Goal: Information Seeking & Learning: Check status

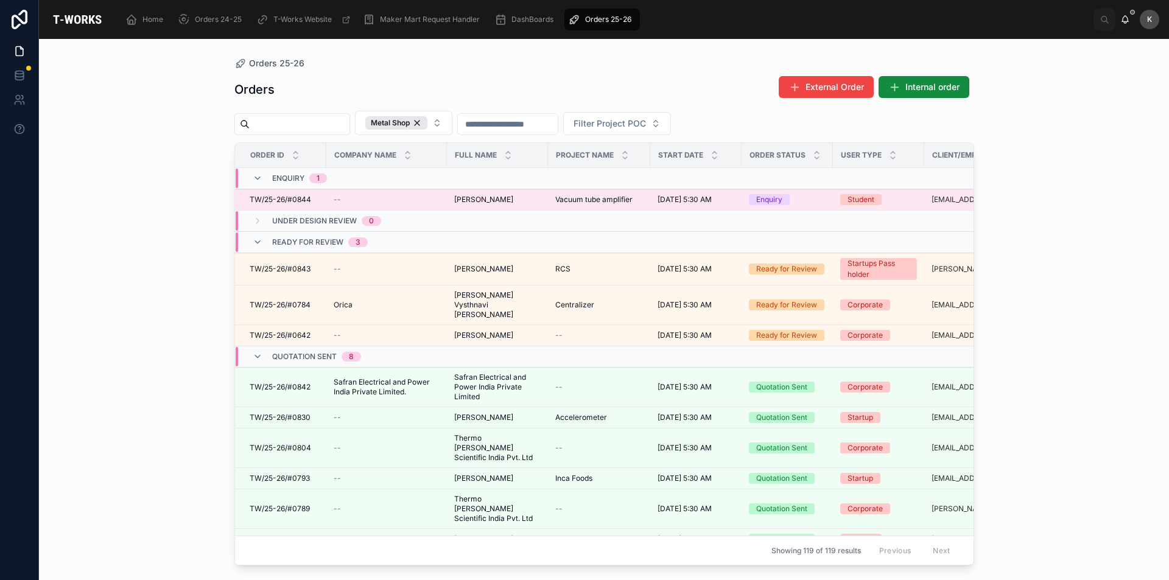
click at [579, 195] on span "Vacuum tube amplifier" at bounding box center [593, 200] width 77 height 10
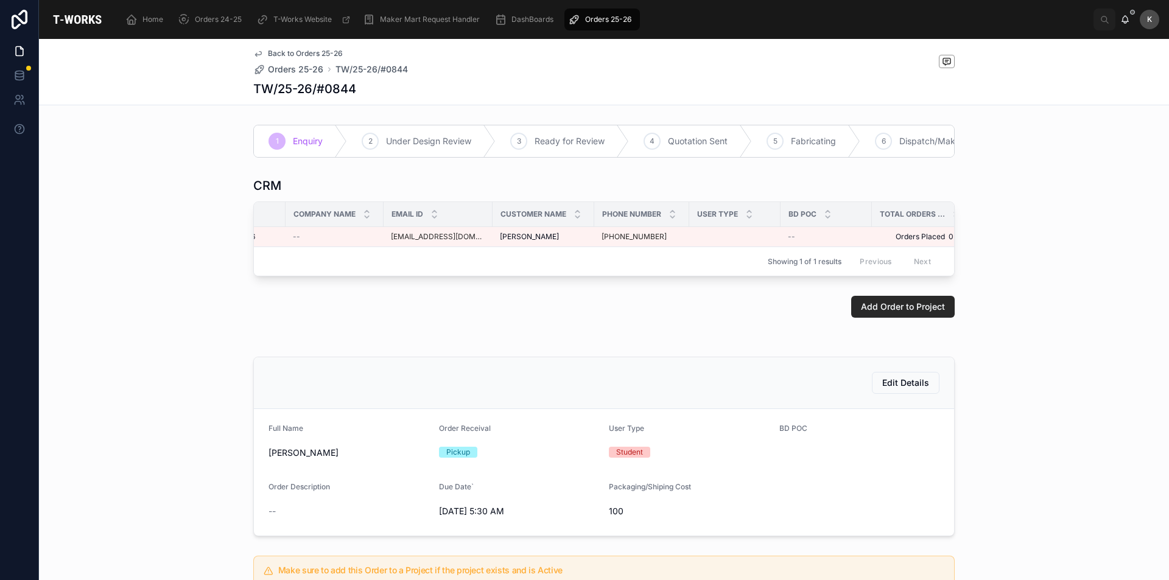
scroll to position [0, 75]
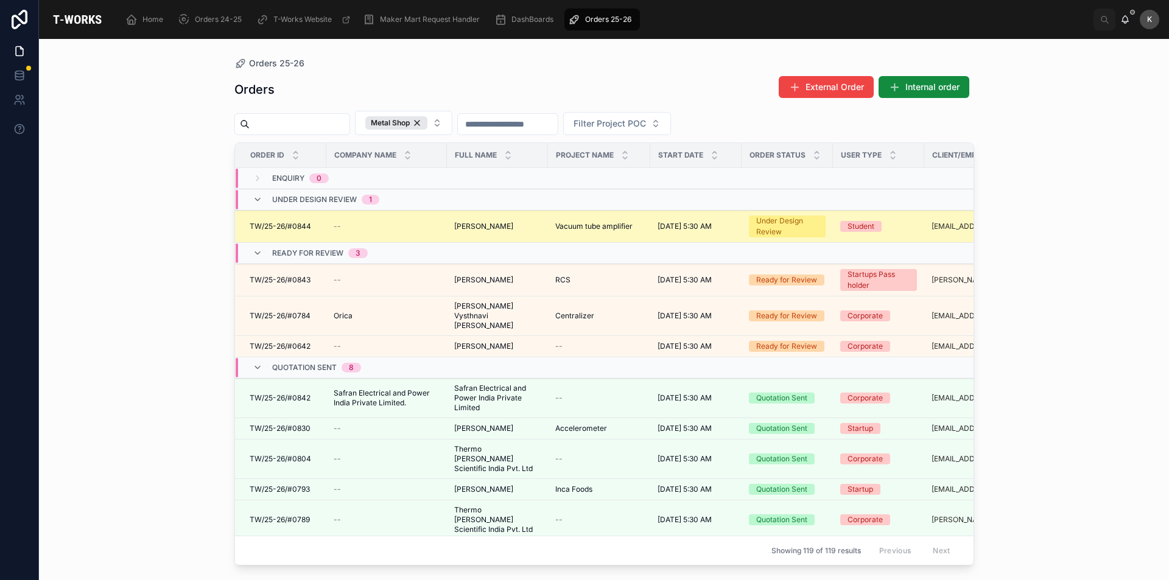
click at [512, 226] on span "[PERSON_NAME]" at bounding box center [483, 227] width 59 height 10
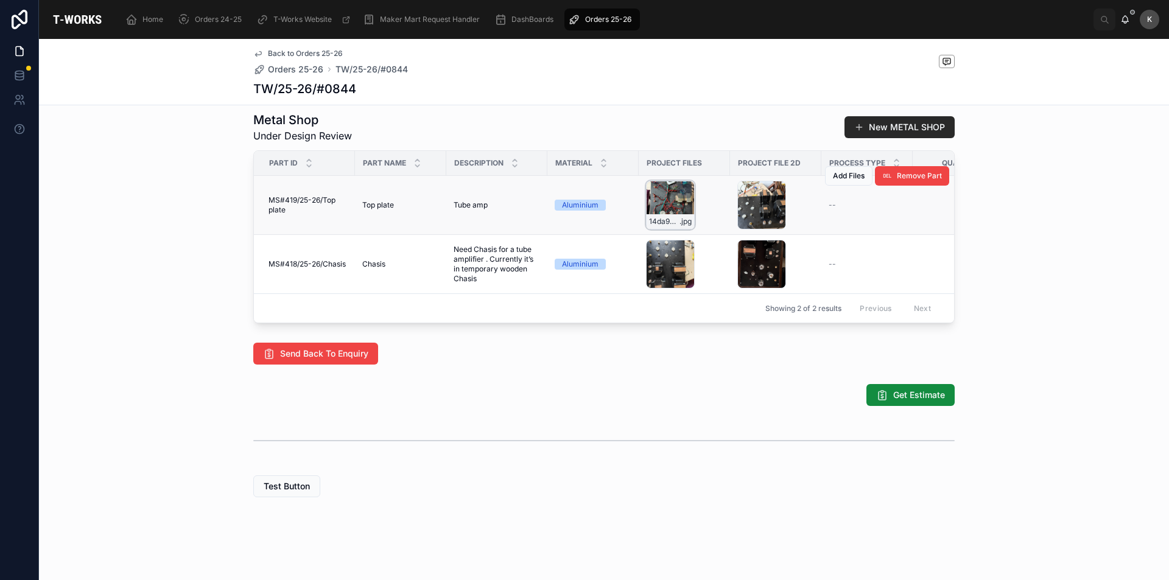
click at [659, 189] on div "14da9287-ac2d-4f7c-9a35-5ea8696d5dce .jpg" at bounding box center [670, 205] width 49 height 49
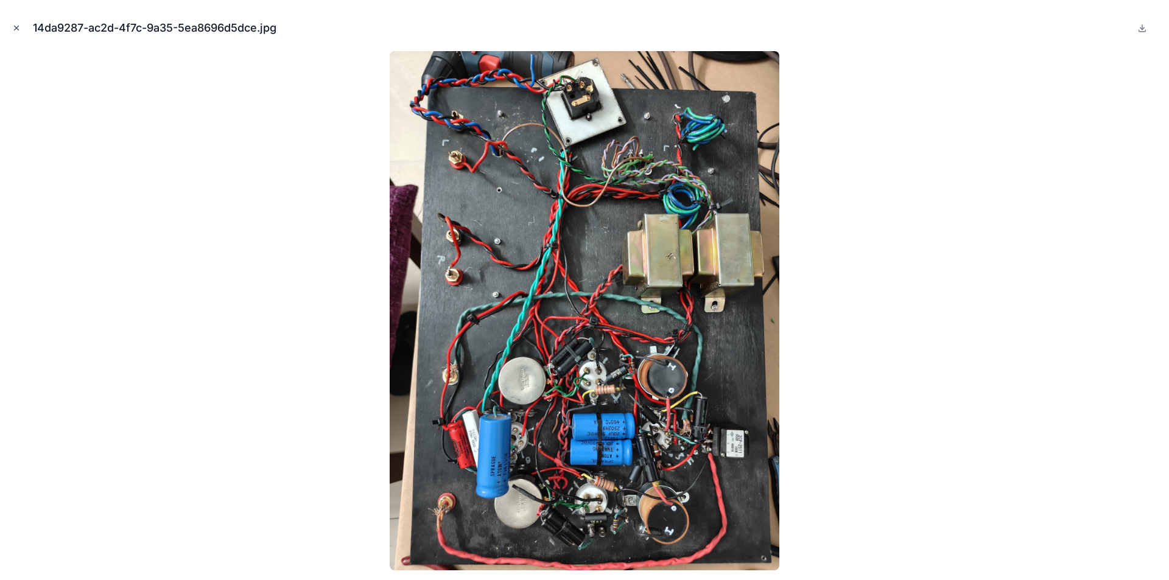
click at [19, 26] on icon "Close modal" at bounding box center [16, 28] width 9 height 9
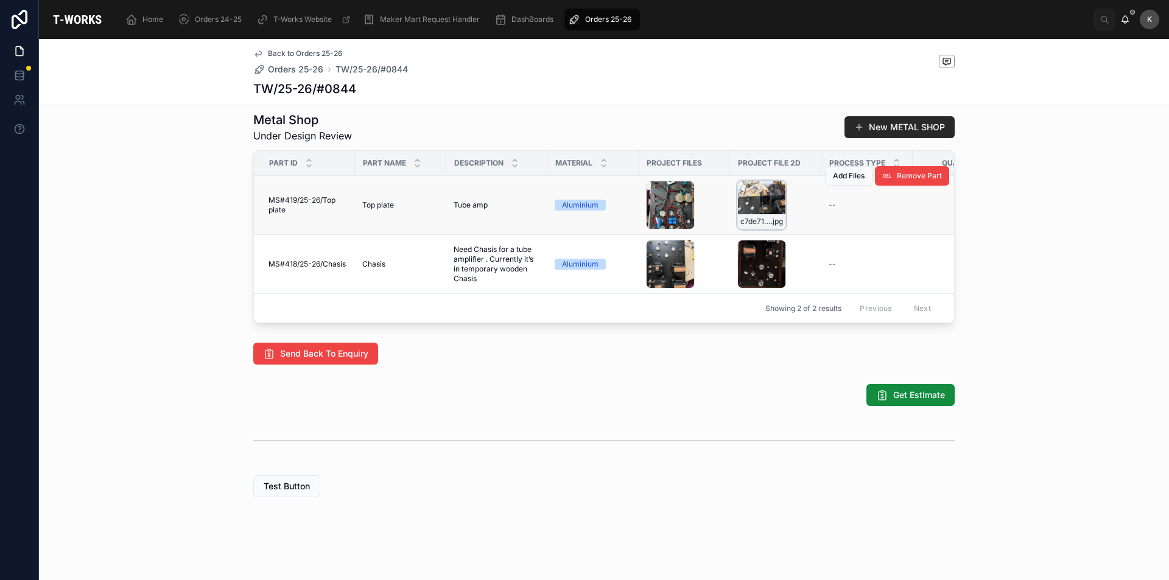
click at [751, 188] on div "c7de71f4-219f-4905-a8d5-91d7775ed26a .jpg" at bounding box center [761, 205] width 49 height 49
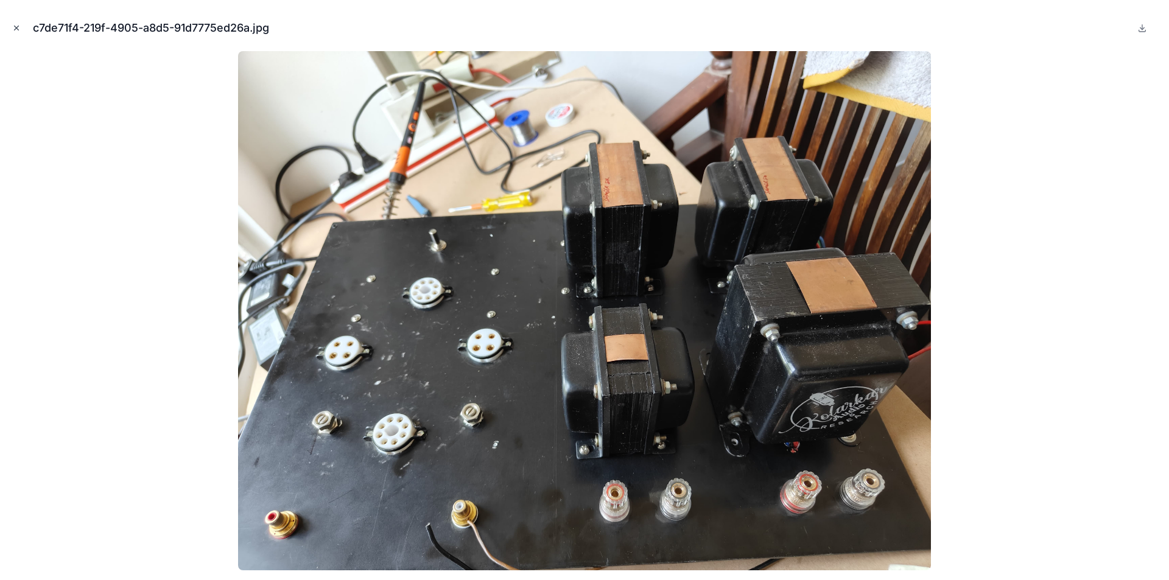
click at [14, 24] on icon "Close modal" at bounding box center [16, 28] width 9 height 9
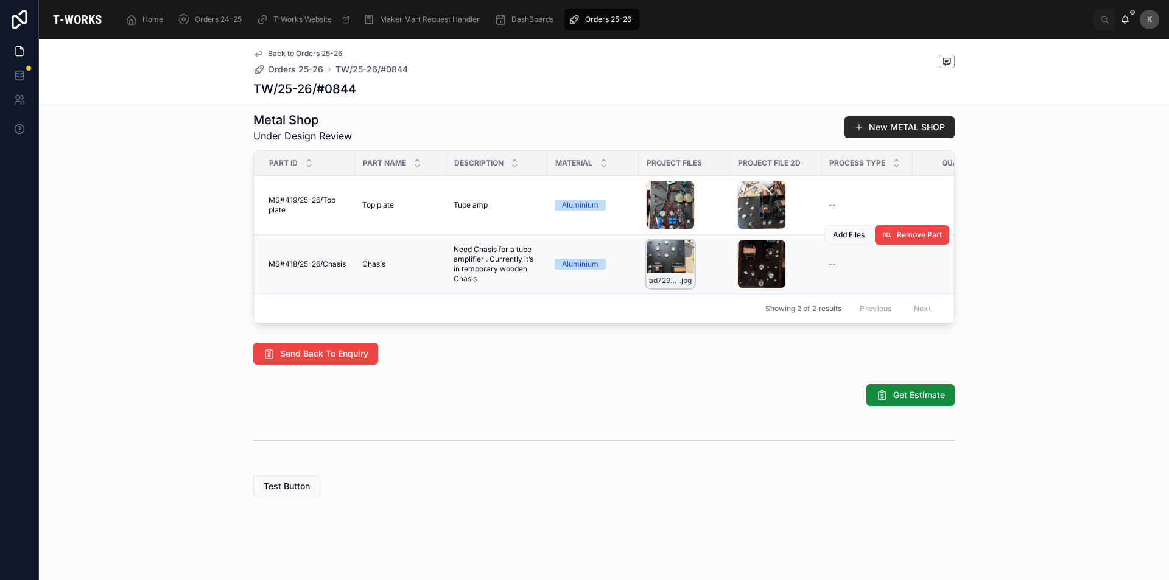
click at [655, 248] on div "ad7296aa-b23a-43e2-9743-6007d487df44 .jpg" at bounding box center [670, 264] width 49 height 49
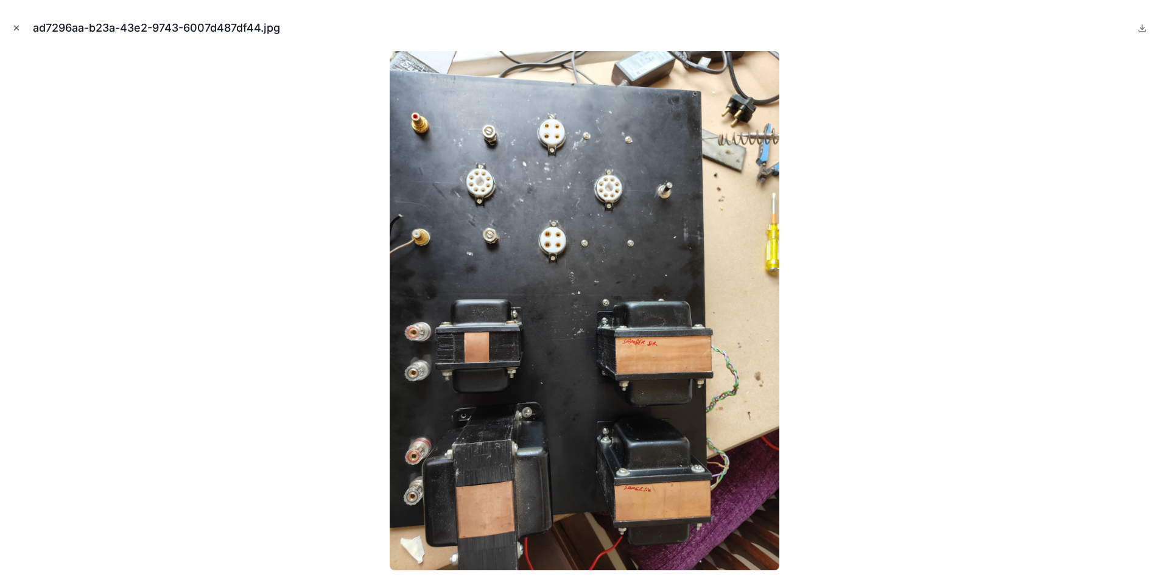
click at [15, 26] on icon "Close modal" at bounding box center [17, 28] width 4 height 4
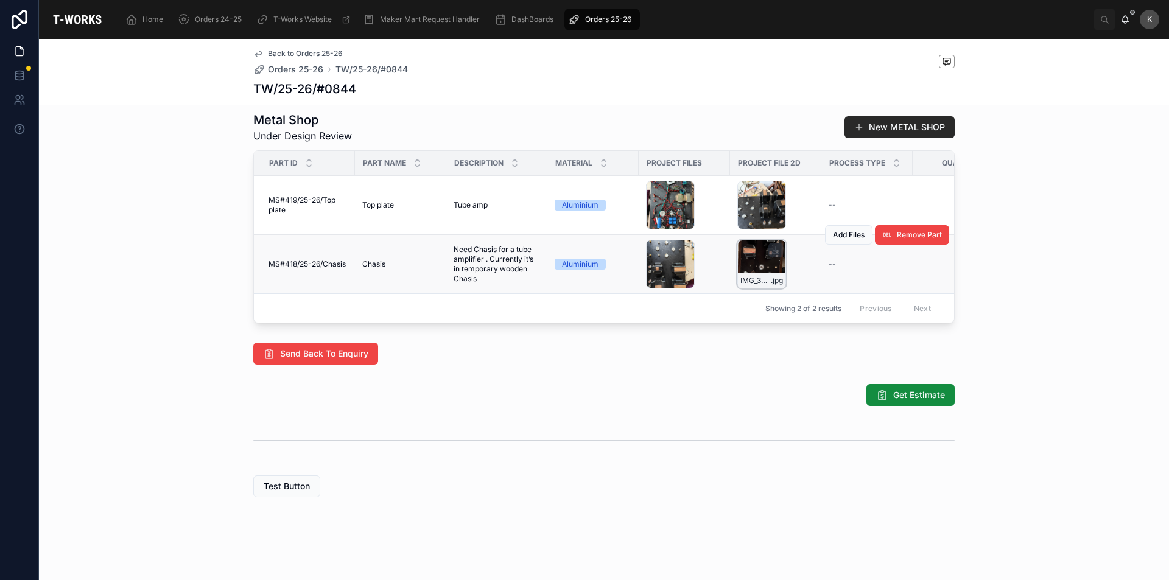
click at [755, 243] on div "IMG_3037 .jpg" at bounding box center [761, 264] width 49 height 49
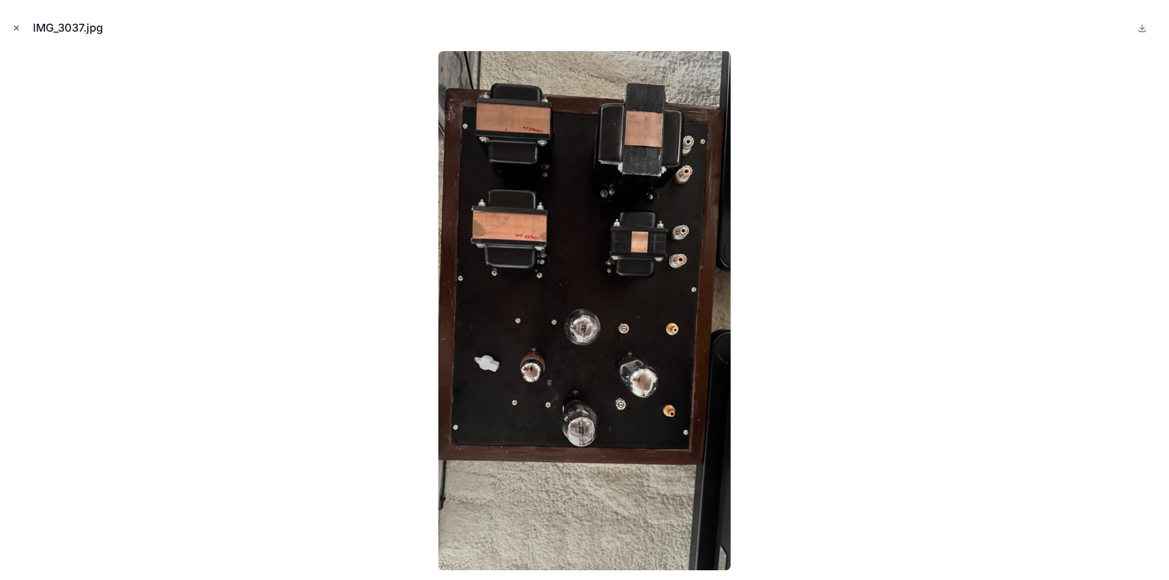
click at [13, 23] on button "Close modal" at bounding box center [16, 27] width 13 height 13
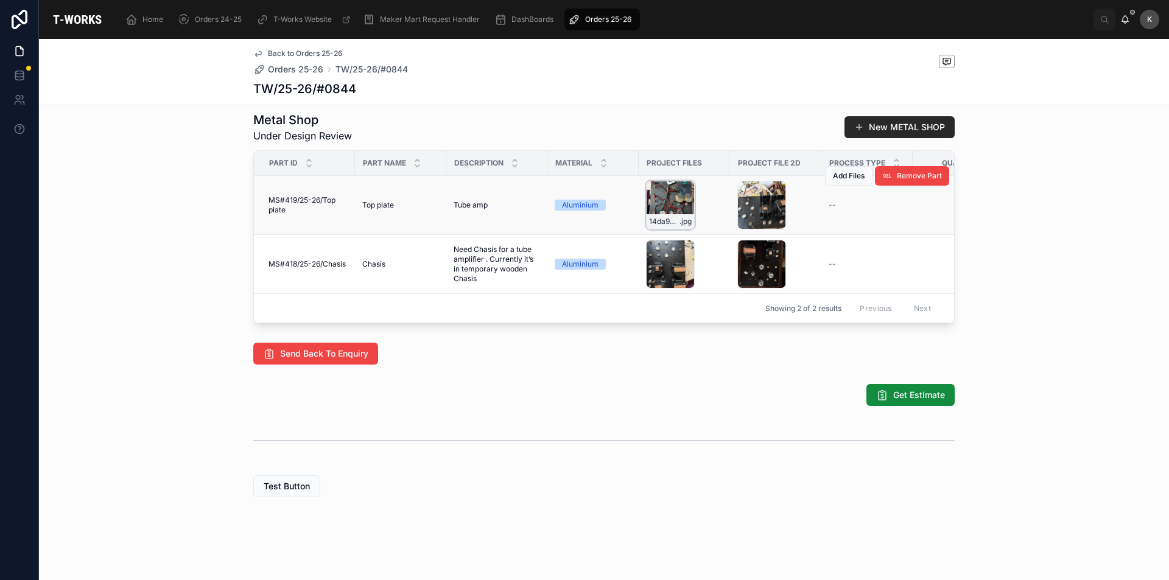
click at [664, 191] on div "14da9287-ac2d-4f7c-9a35-5ea8696d5dce .jpg" at bounding box center [670, 205] width 49 height 49
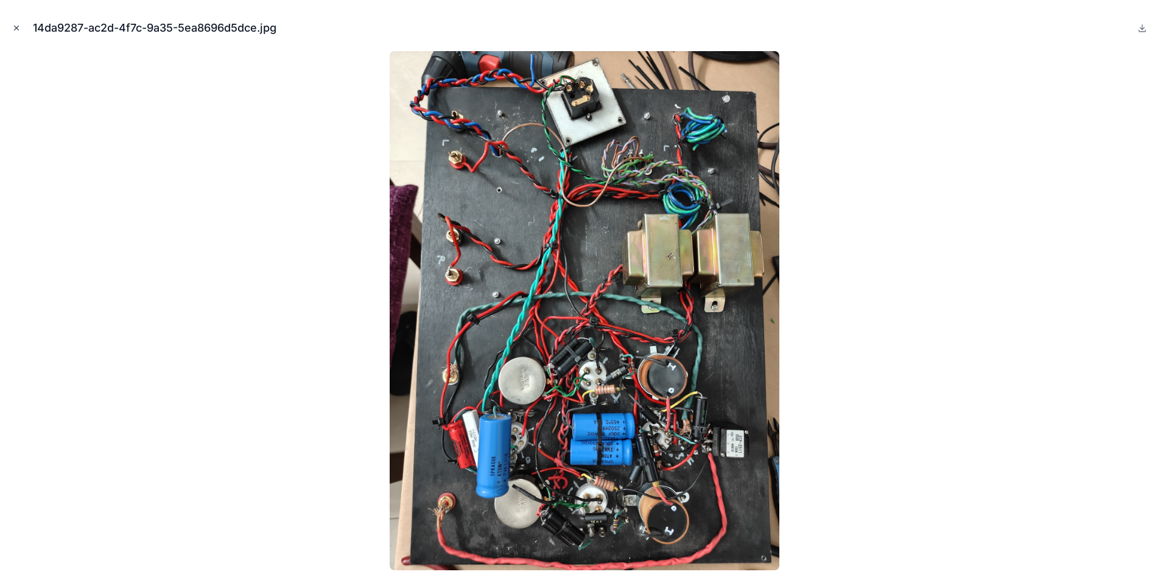
click at [11, 26] on button "Close modal" at bounding box center [16, 27] width 13 height 13
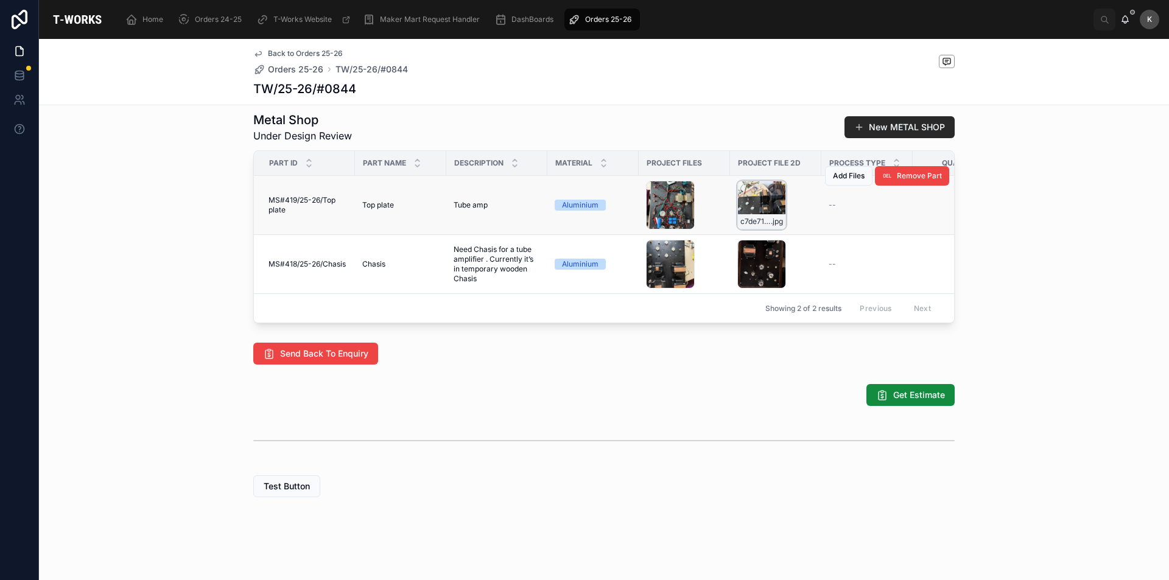
click at [737, 182] on div "c7de71f4-219f-4905-a8d5-91d7775ed26a .jpg" at bounding box center [761, 205] width 49 height 49
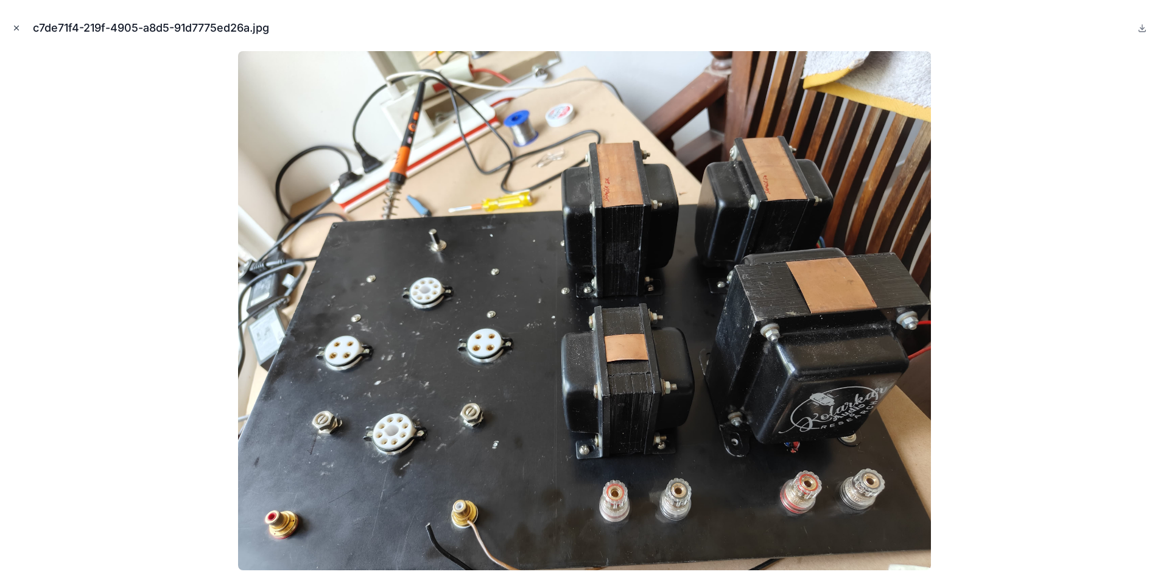
click at [15, 24] on icon "Close modal" at bounding box center [16, 28] width 9 height 9
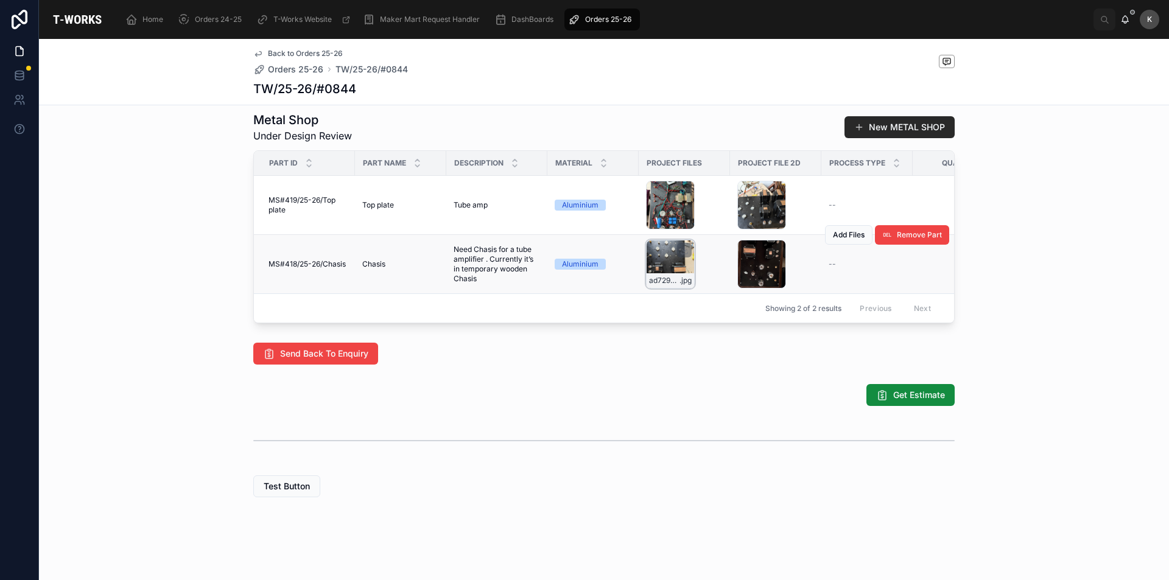
click at [657, 240] on div "ad7296aa-b23a-43e2-9743-6007d487df44 .jpg" at bounding box center [670, 264] width 49 height 49
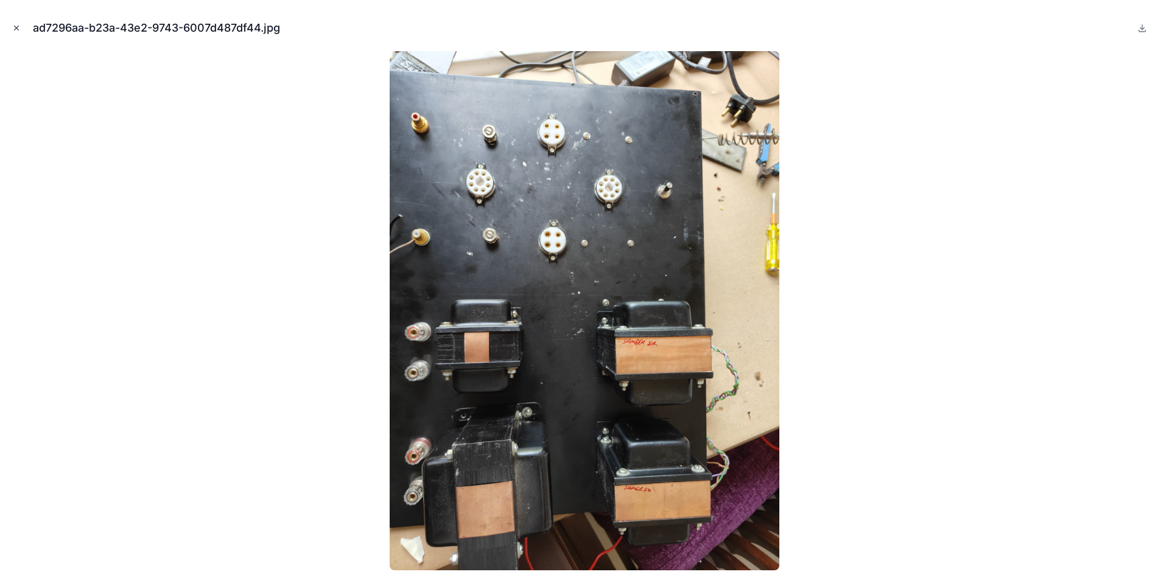
click at [13, 26] on icon "Close modal" at bounding box center [16, 28] width 9 height 9
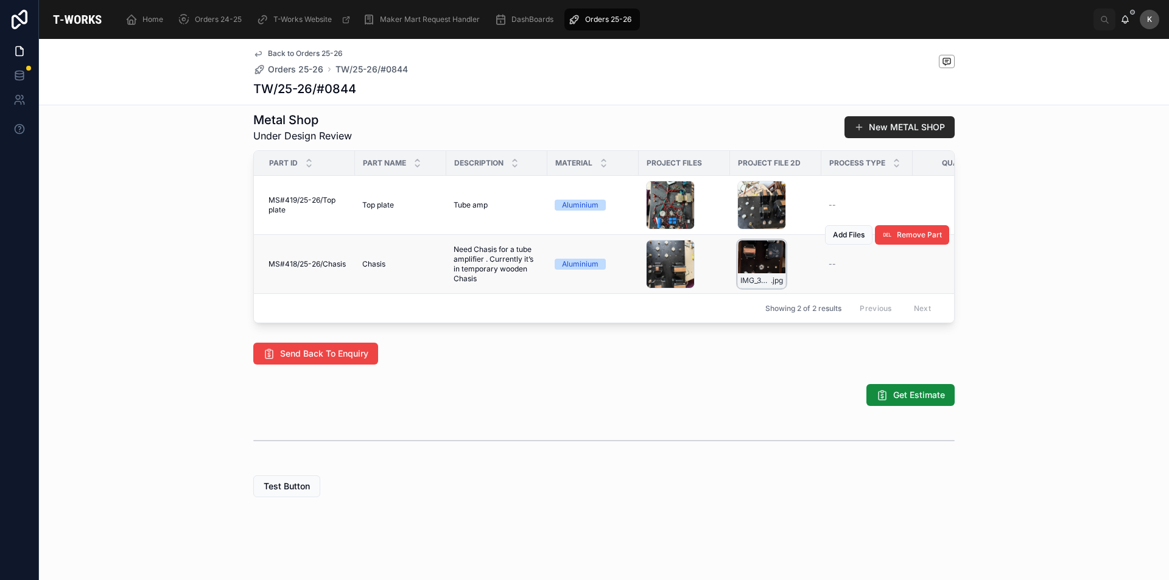
click at [752, 248] on div "IMG_3037 .jpg" at bounding box center [761, 264] width 49 height 49
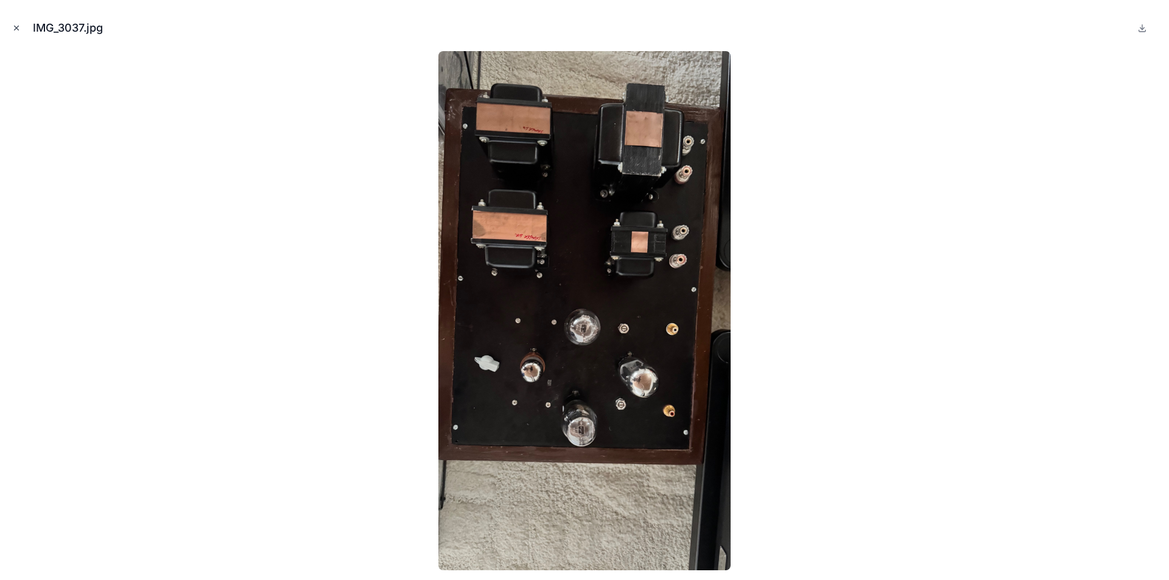
click at [16, 27] on icon "Close modal" at bounding box center [17, 28] width 4 height 4
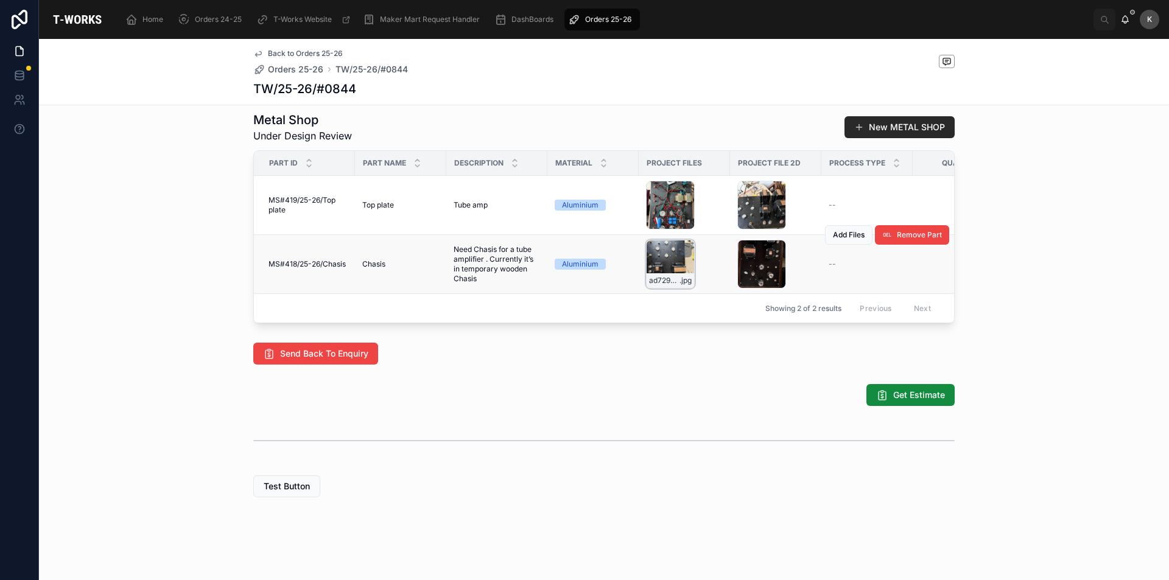
click at [662, 249] on div "ad7296aa-b23a-43e2-9743-6007d487df44 .jpg" at bounding box center [670, 264] width 49 height 49
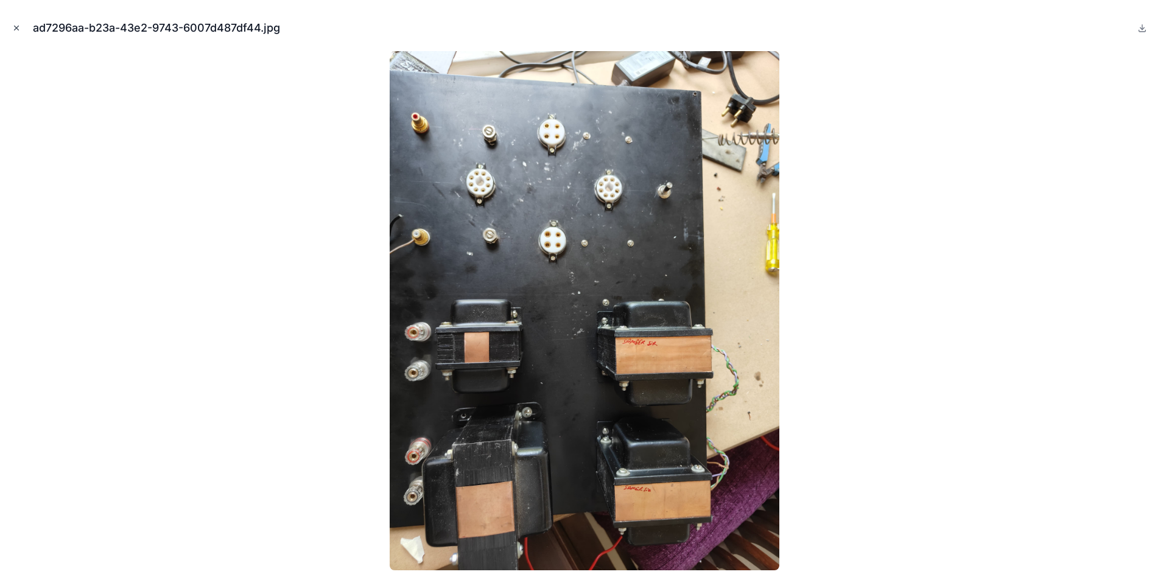
click at [15, 29] on icon "Close modal" at bounding box center [16, 28] width 9 height 9
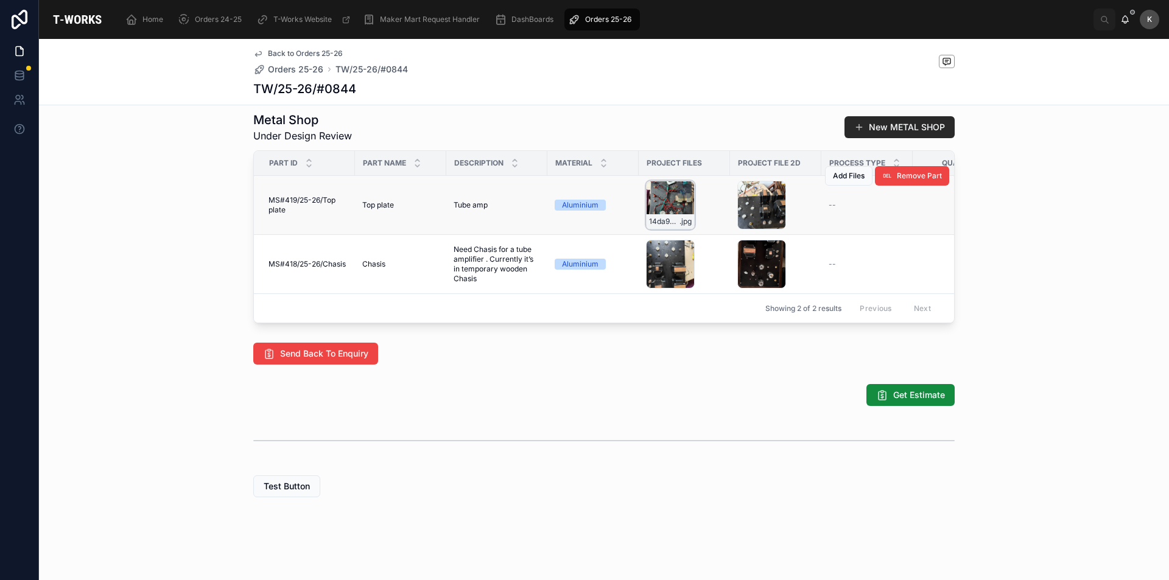
click at [662, 187] on div "14da9287-ac2d-4f7c-9a35-5ea8696d5dce .jpg" at bounding box center [670, 205] width 49 height 49
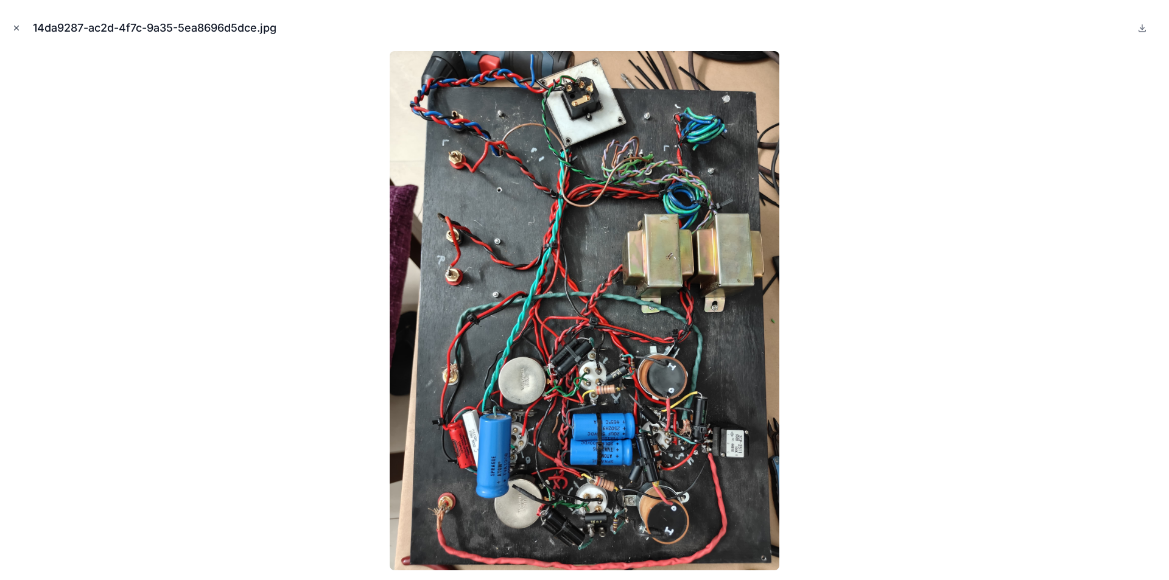
click at [16, 24] on icon "Close modal" at bounding box center [16, 28] width 9 height 9
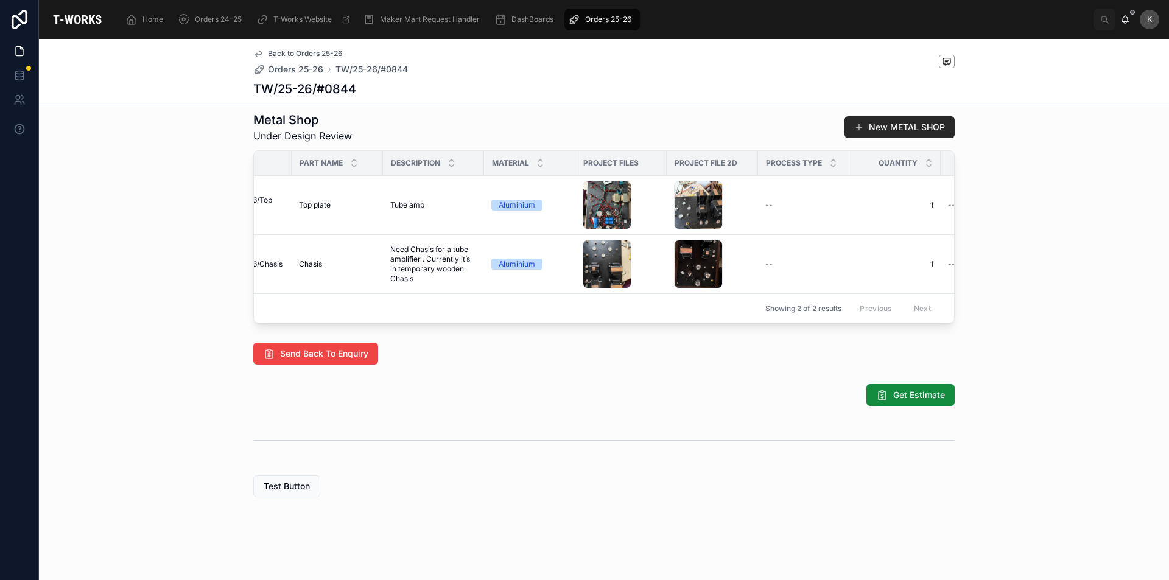
scroll to position [0, 33]
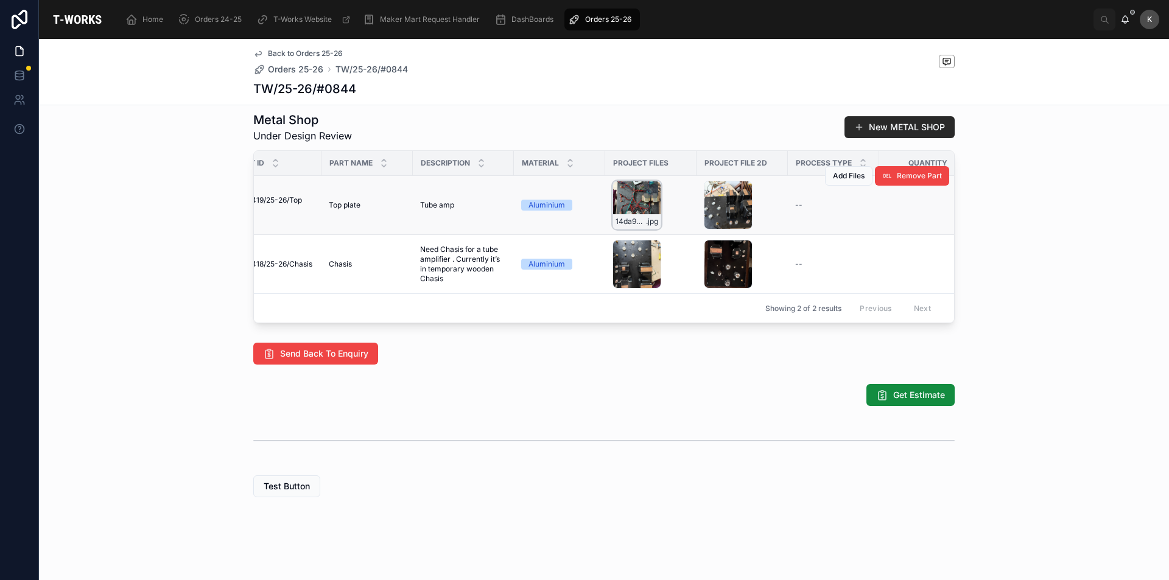
click at [631, 183] on div "14da9287-ac2d-4f7c-9a35-5ea8696d5dce .jpg" at bounding box center [636, 205] width 49 height 49
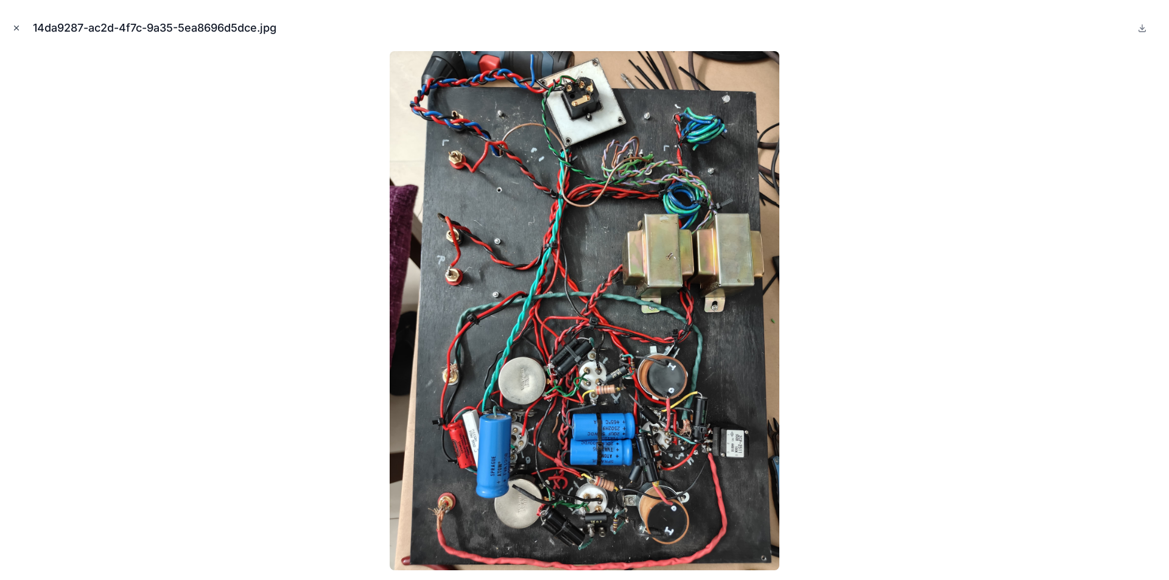
click at [19, 24] on icon "Close modal" at bounding box center [16, 28] width 9 height 9
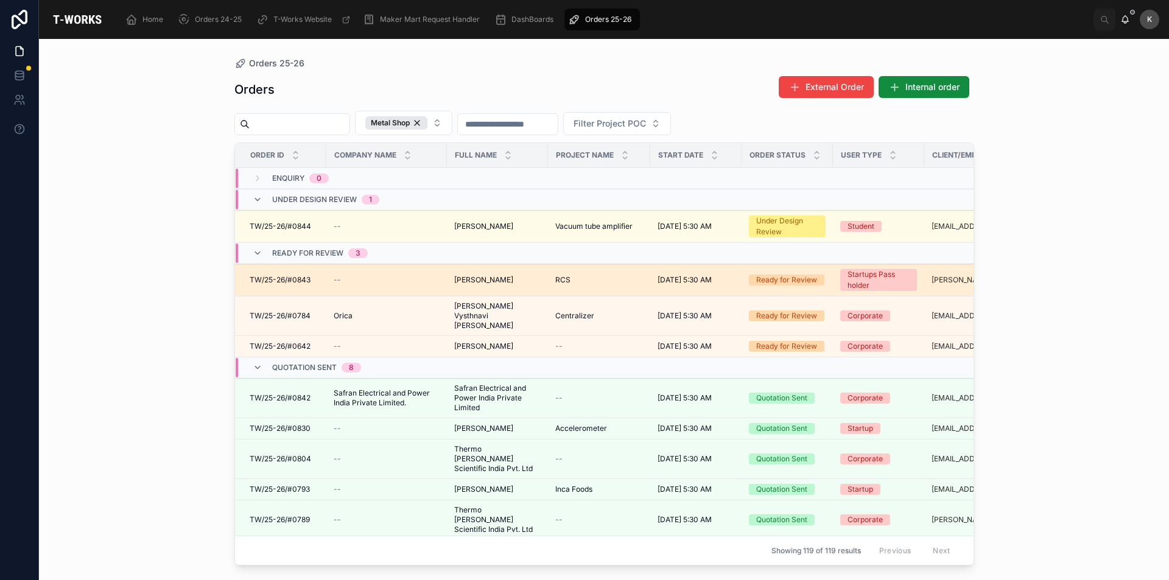
click at [463, 278] on span "[PERSON_NAME]" at bounding box center [483, 280] width 59 height 10
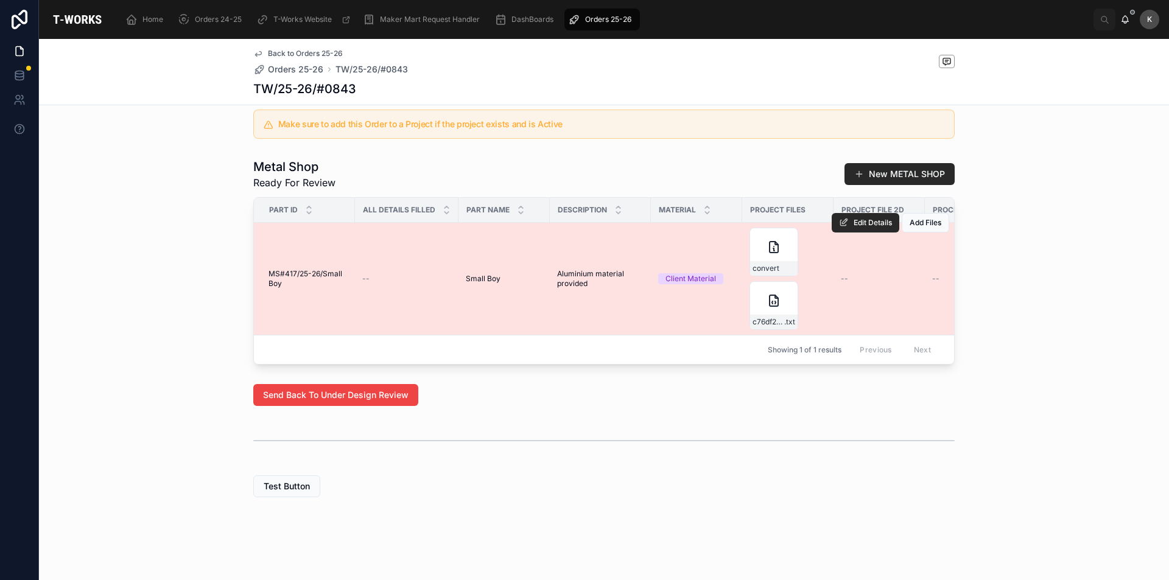
scroll to position [576, 0]
click at [773, 247] on div "convert" at bounding box center [773, 252] width 49 height 49
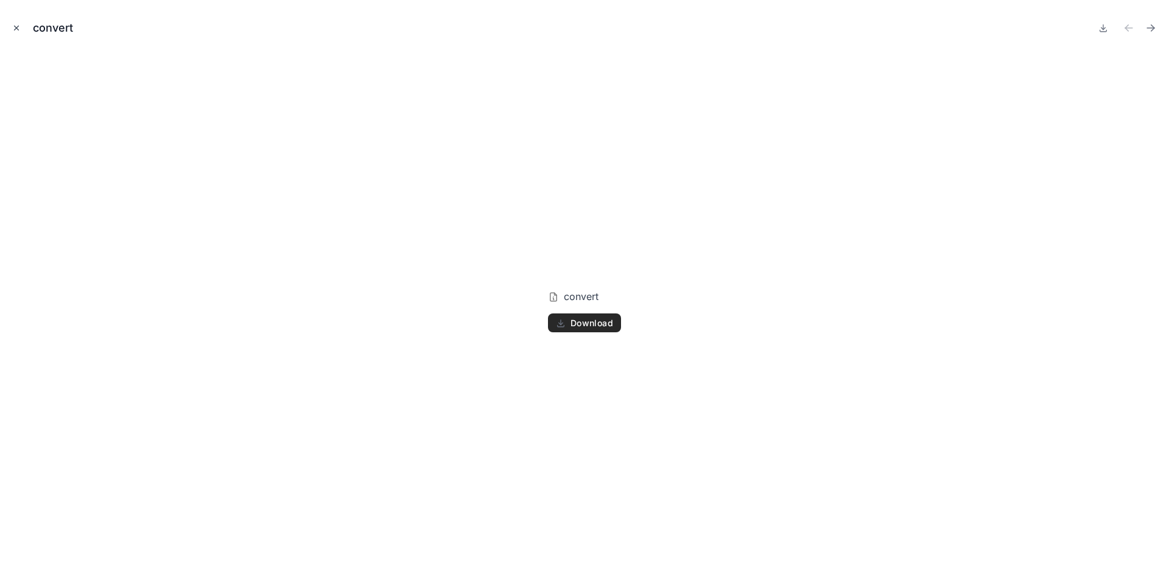
click at [20, 28] on icon "Close modal" at bounding box center [16, 28] width 9 height 9
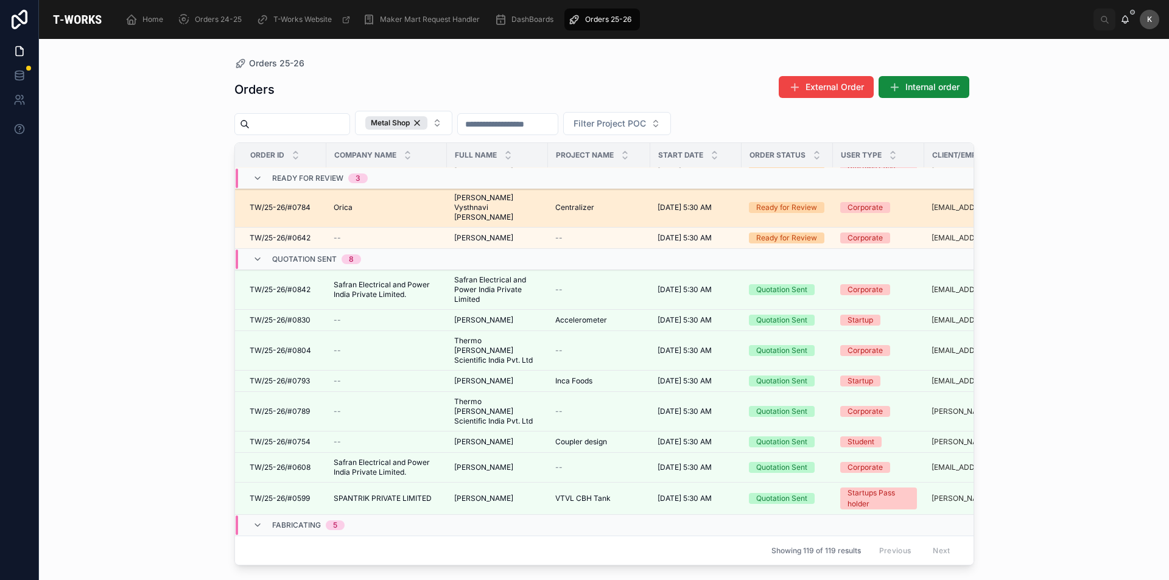
scroll to position [122, 0]
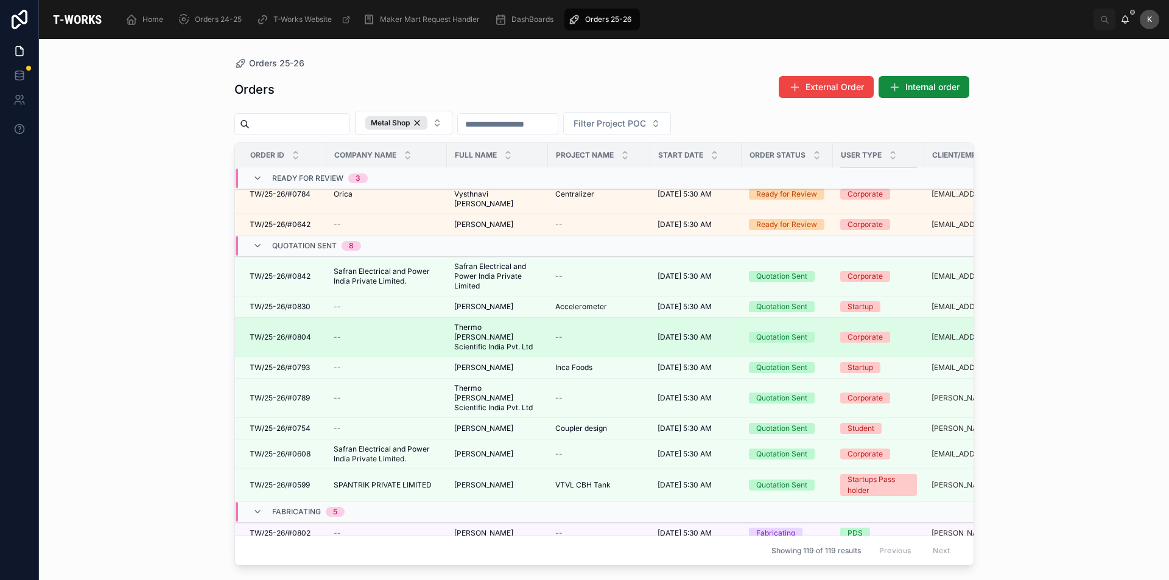
click at [285, 332] on span "TW/25-26/#0804" at bounding box center [280, 337] width 61 height 10
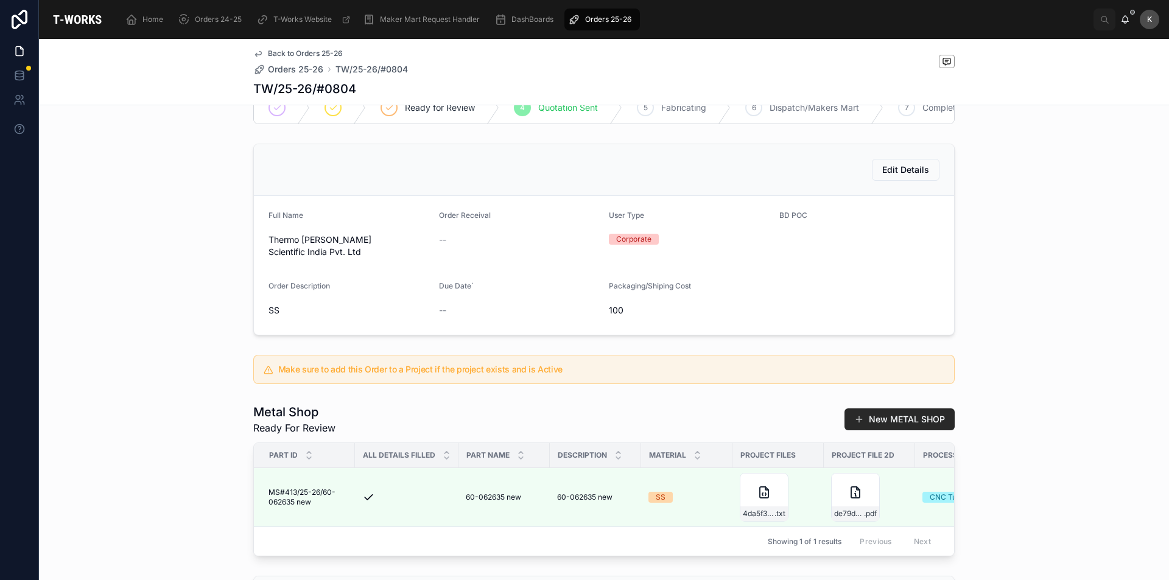
scroll to position [155, 0]
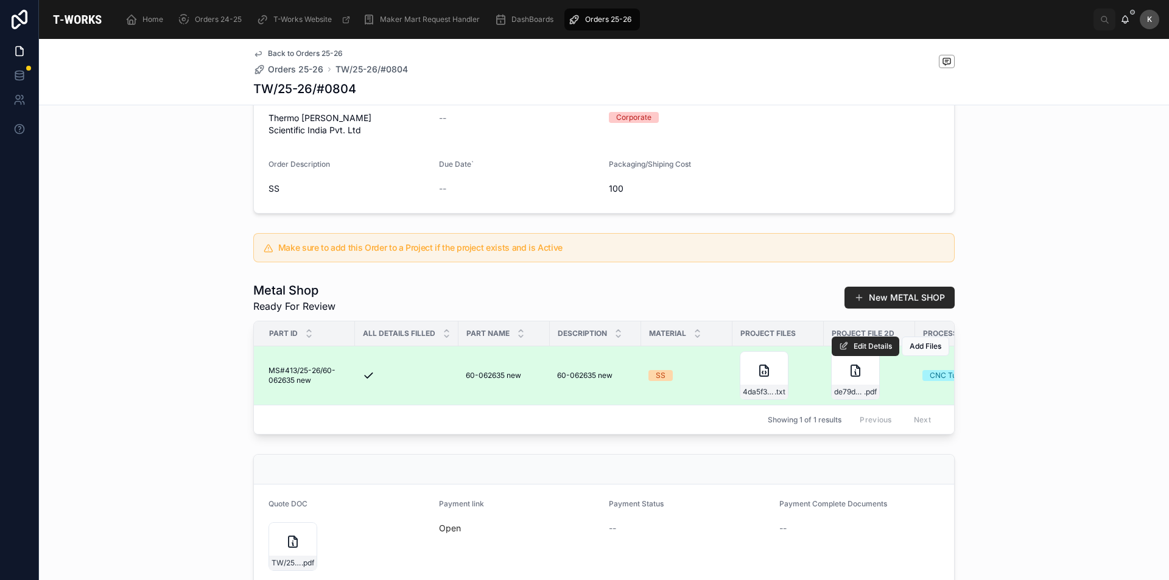
click at [840, 366] on div "Edit Details Add Files" at bounding box center [889, 346] width 117 height 58
click at [836, 377] on div "de79daf7-12db-4842-85a8-2b04e697e736-60-062635-(1) .pdf" at bounding box center [855, 375] width 49 height 49
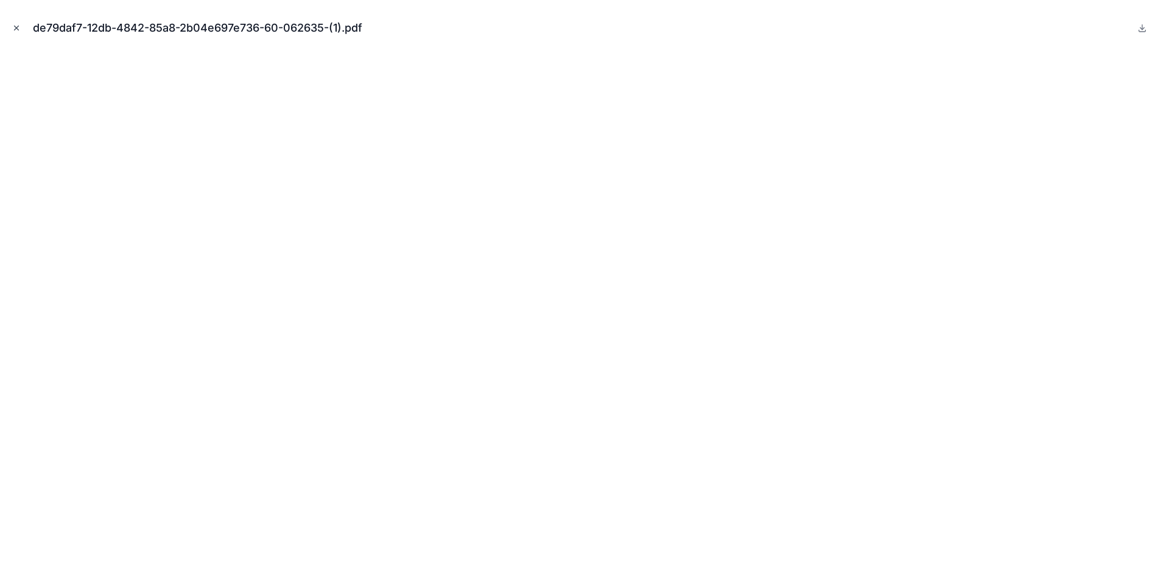
click at [14, 27] on icon "Close modal" at bounding box center [16, 28] width 9 height 9
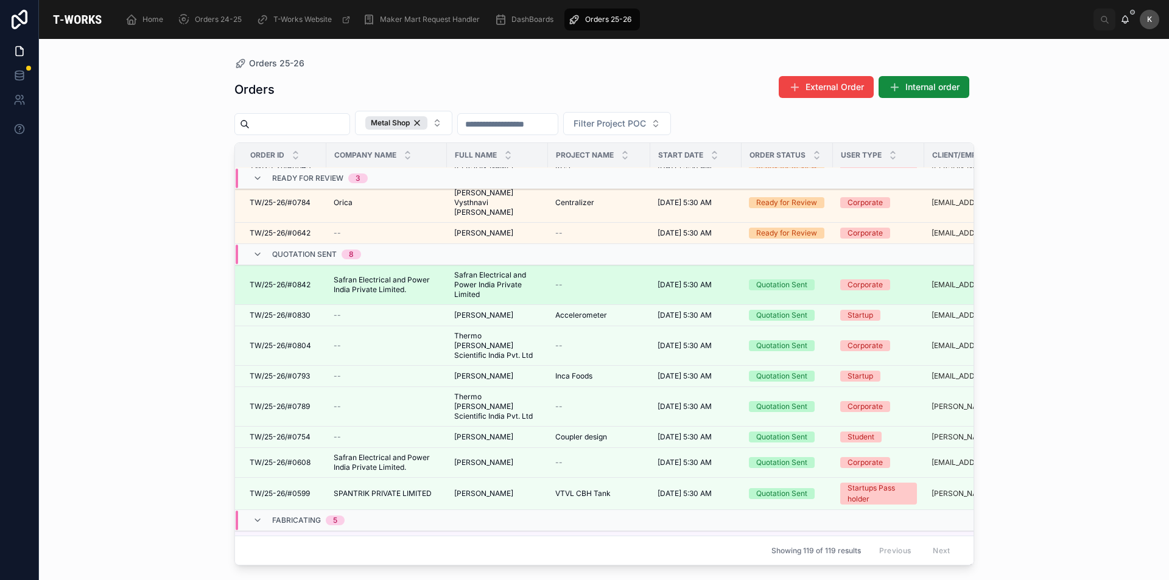
scroll to position [183, 0]
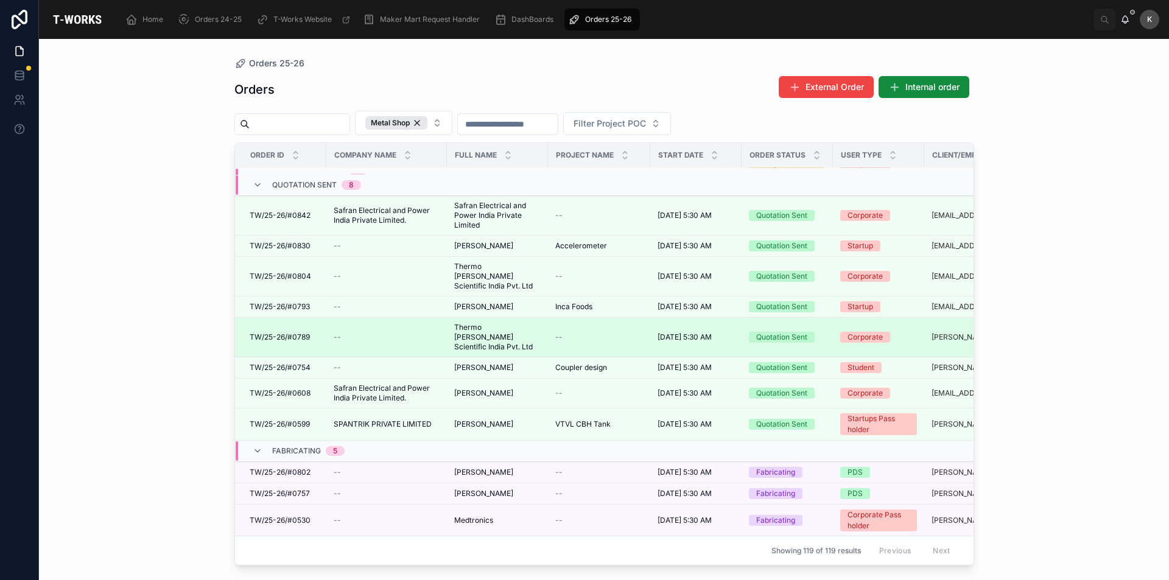
click at [473, 323] on span "Thermo [PERSON_NAME] Scientific India Pvt. Ltd" at bounding box center [497, 337] width 86 height 29
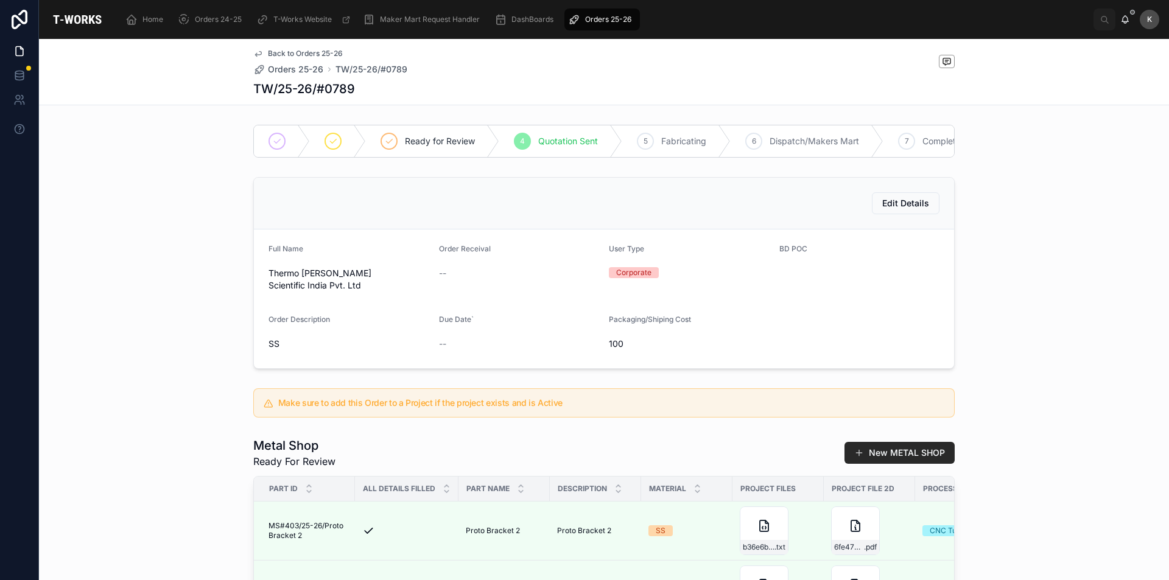
scroll to position [183, 0]
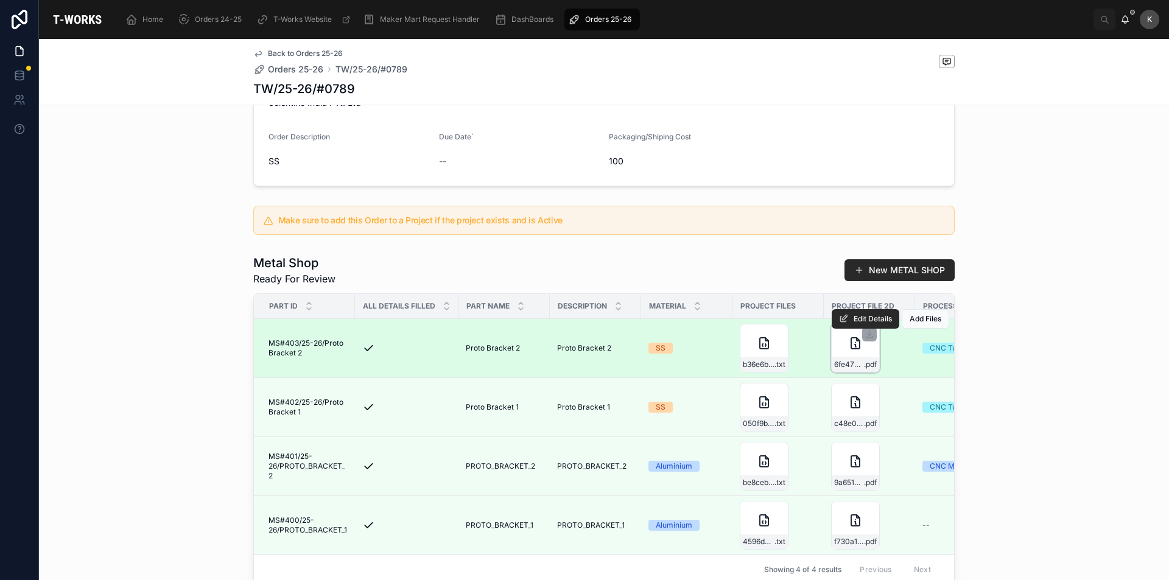
click at [839, 349] on div "6fe4795b-2284-492b-a996-3267f7b55c37-PROTO_BRACKET_2_PST_REV_1 .pdf" at bounding box center [855, 348] width 49 height 49
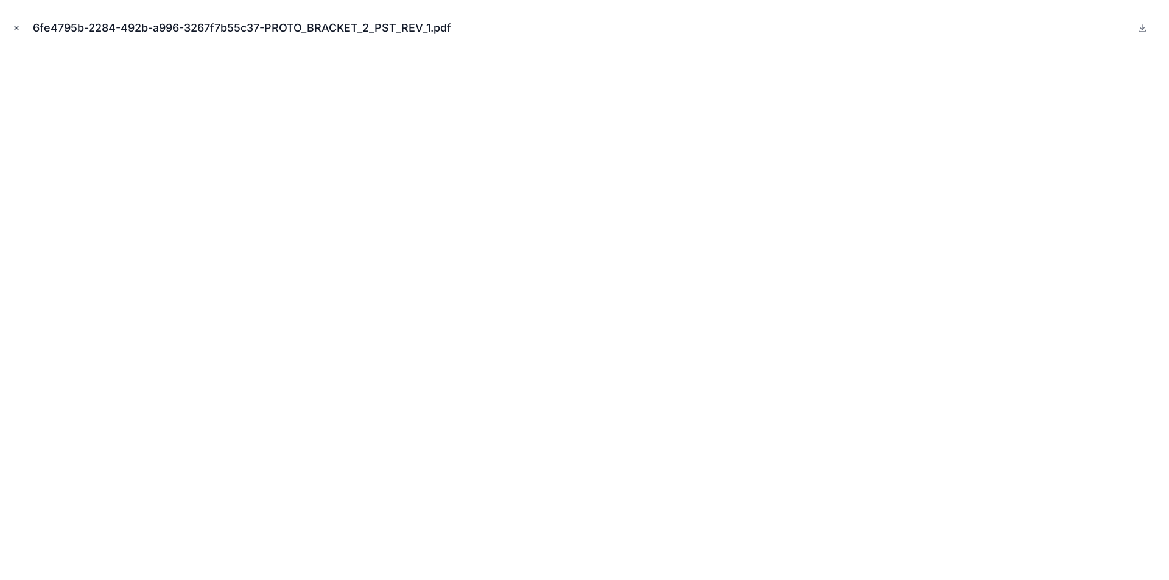
click at [16, 24] on icon "Close modal" at bounding box center [16, 28] width 9 height 9
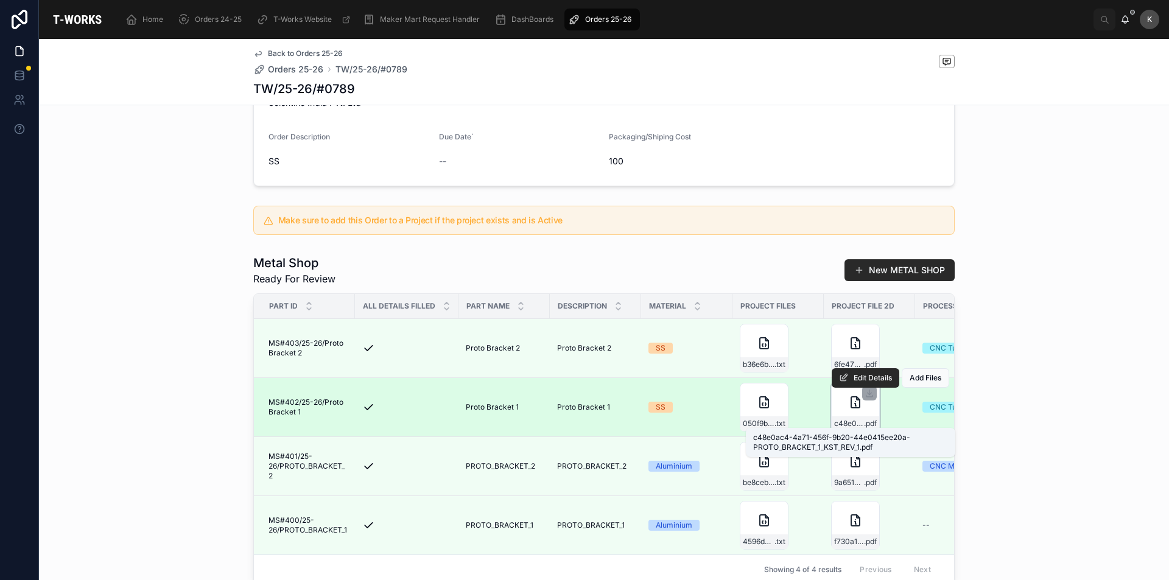
click at [844, 420] on span "c48e0ac4-4a71-456f-9b20-44e0415ee20a-PROTO_BRACKET_1_KST_REV_1" at bounding box center [849, 424] width 30 height 10
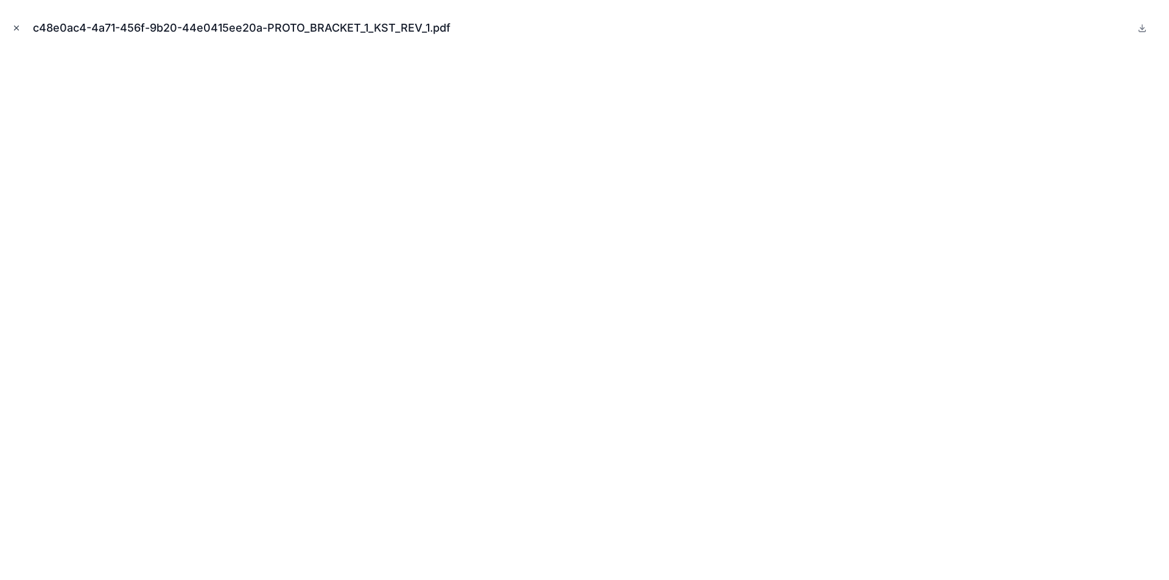
click at [16, 26] on icon "Close modal" at bounding box center [16, 28] width 9 height 9
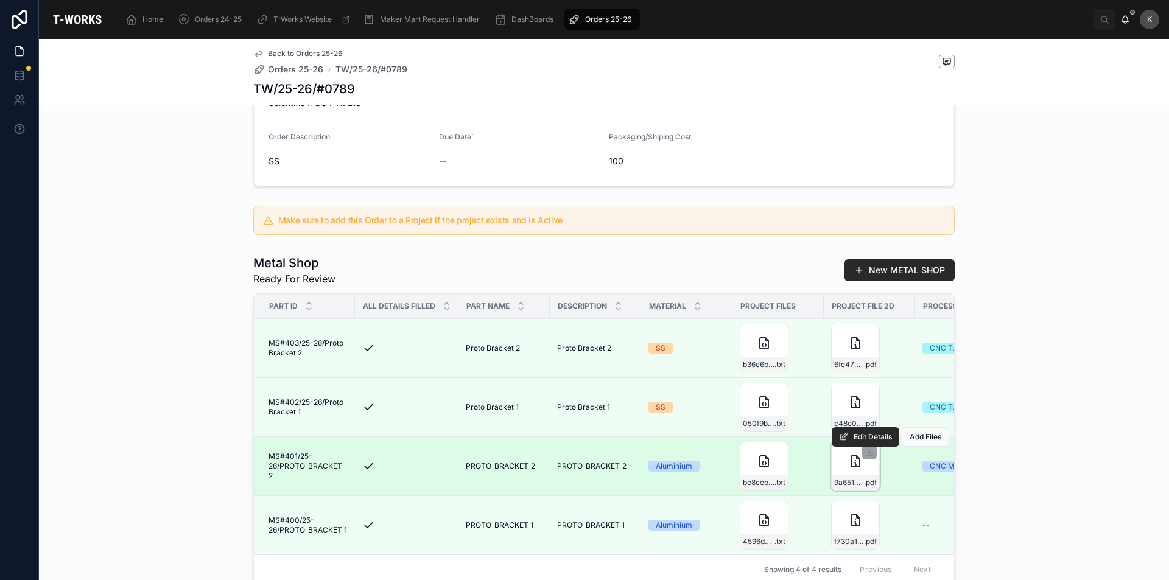
click at [843, 466] on div "9a65198f-3891-4495-b761-8506cc219227-PROTO_BRACKET_2_PST_REV_1 .pdf" at bounding box center [855, 466] width 49 height 49
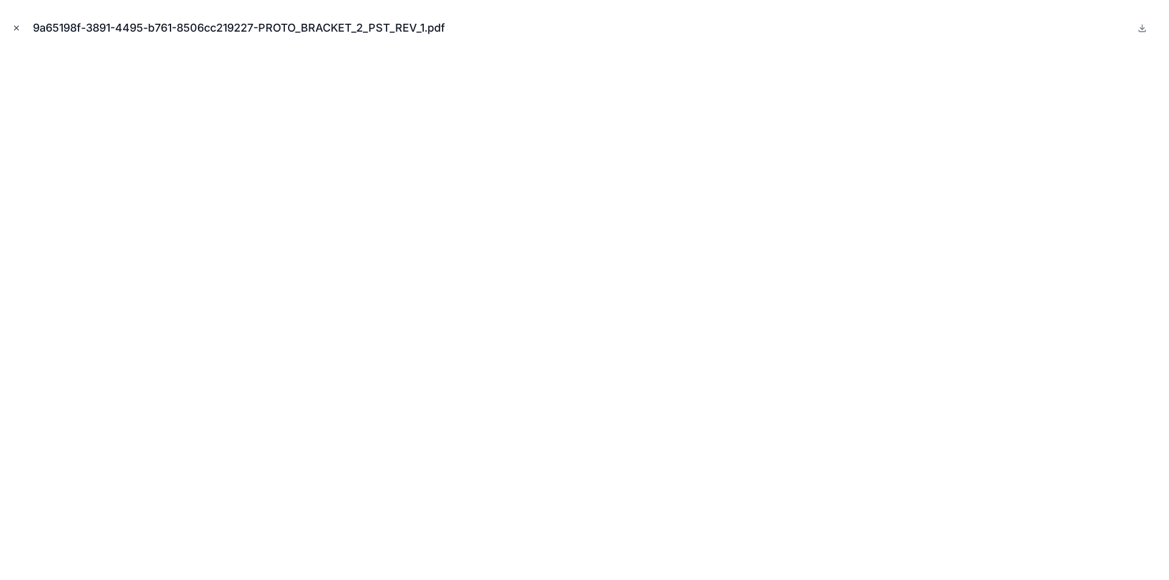
click at [16, 26] on icon "Close modal" at bounding box center [16, 28] width 9 height 9
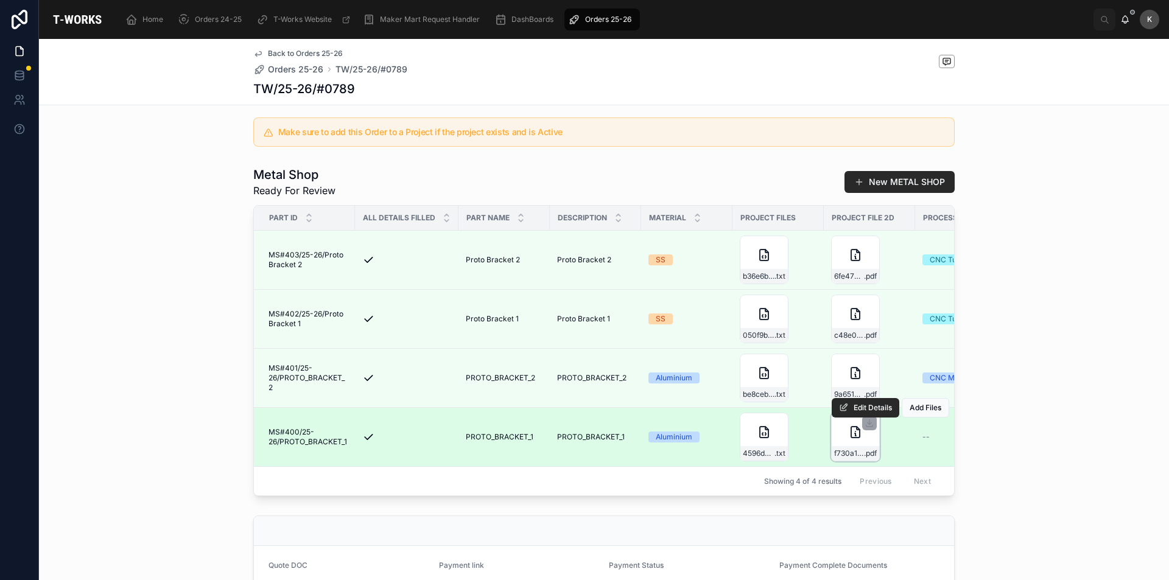
scroll to position [365, 0]
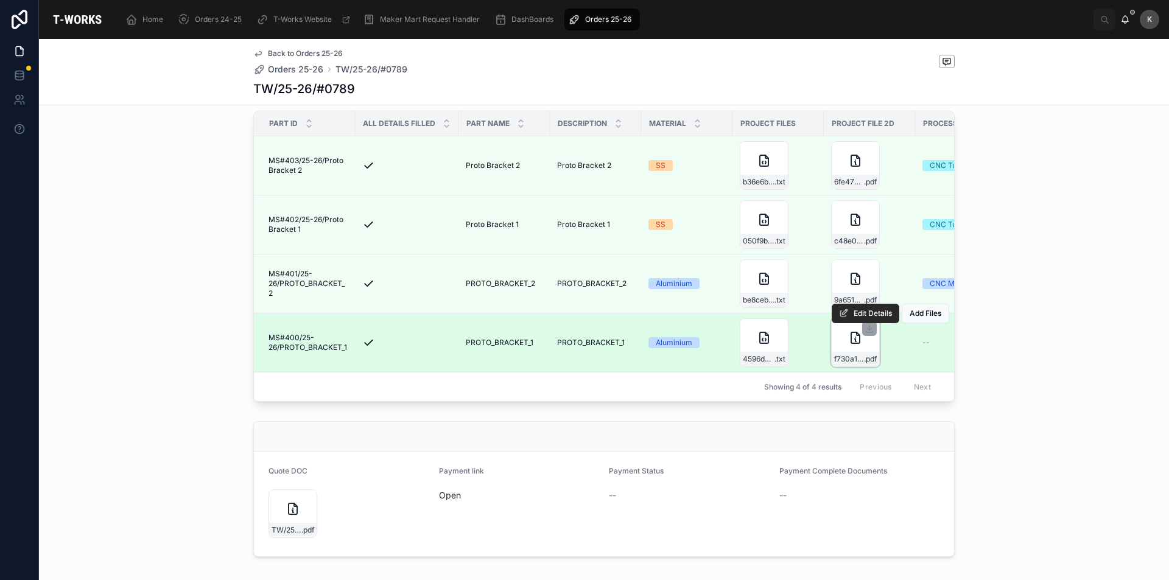
click at [831, 341] on div "f730a1f8-0cea-4ca5-84b9-b17fabeb06df-PROTO_BRACKET_1_KST_REV_1 .pdf" at bounding box center [855, 342] width 49 height 49
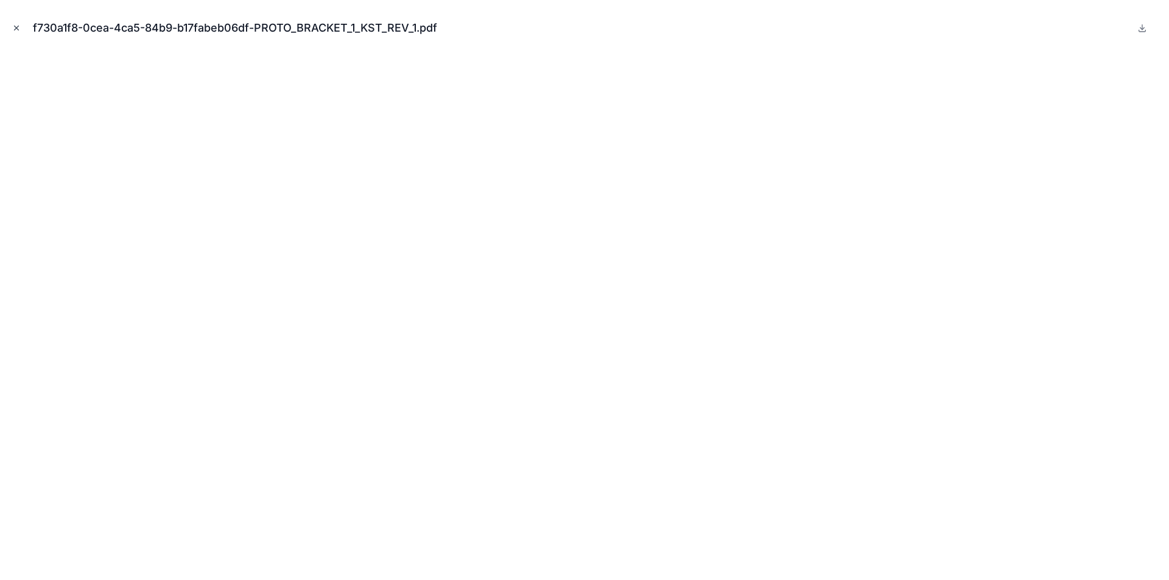
click at [14, 26] on icon "Close modal" at bounding box center [16, 28] width 9 height 9
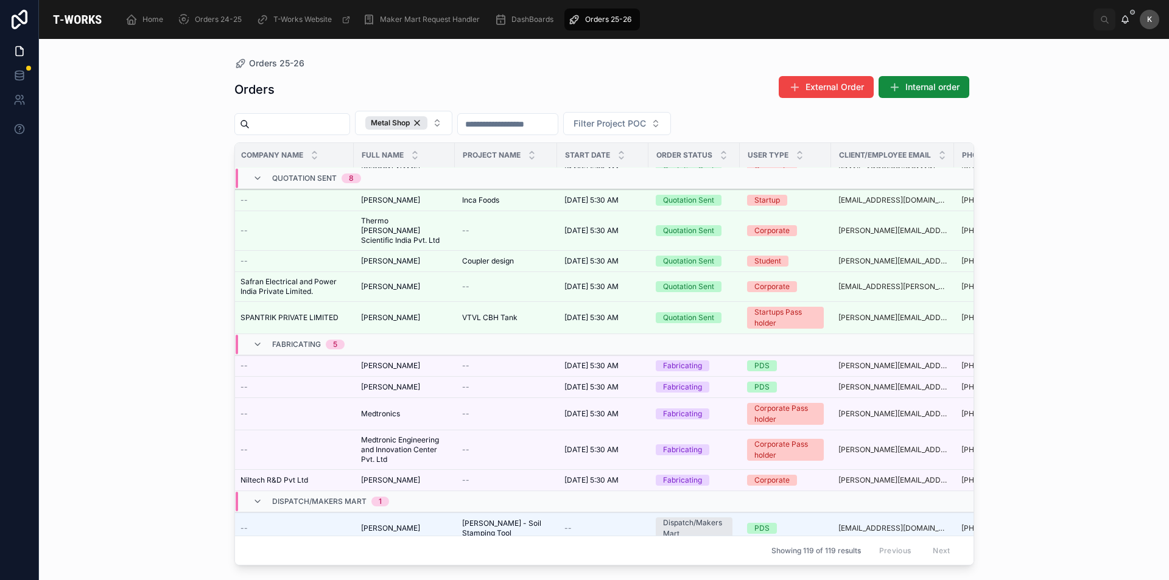
scroll to position [285, 0]
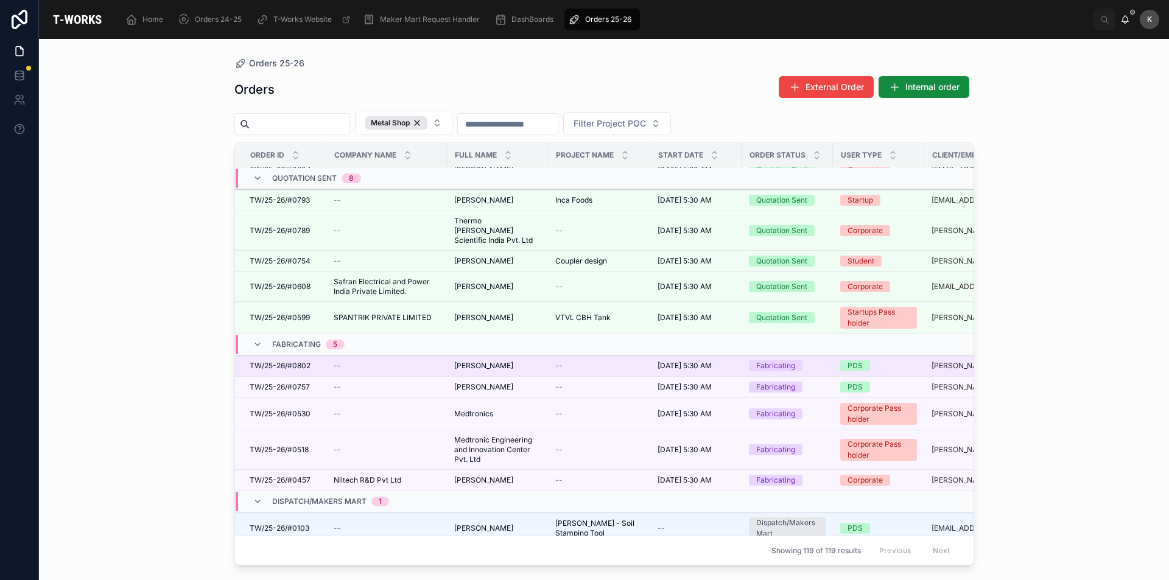
click at [286, 361] on span "TW/25-26/#0802" at bounding box center [280, 366] width 61 height 10
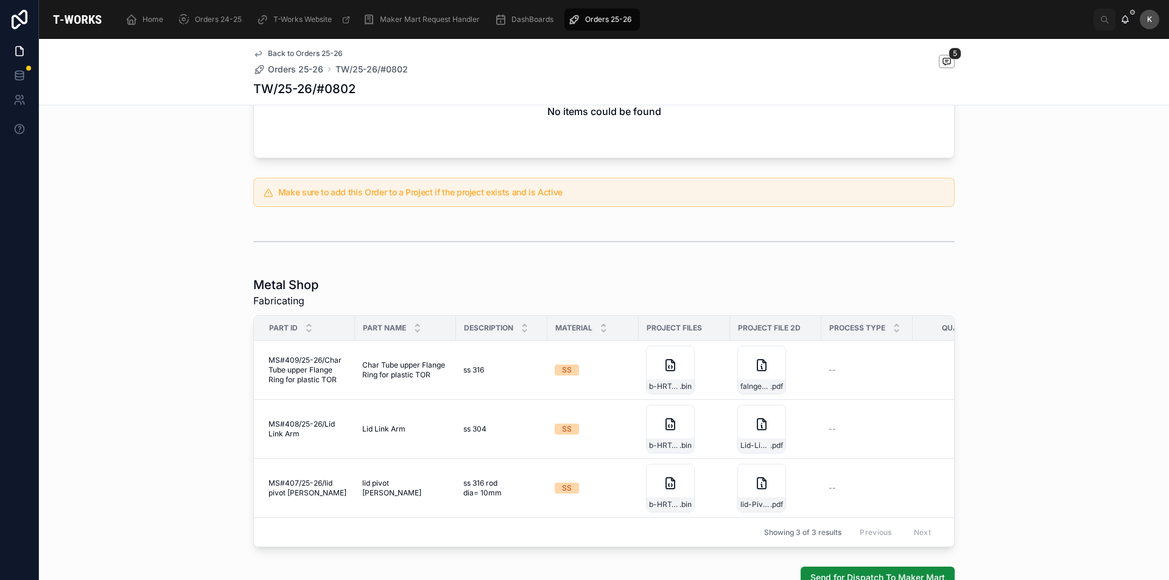
scroll to position [487, 0]
click at [737, 430] on div "Lid-Link-Arm .pdf" at bounding box center [761, 428] width 49 height 49
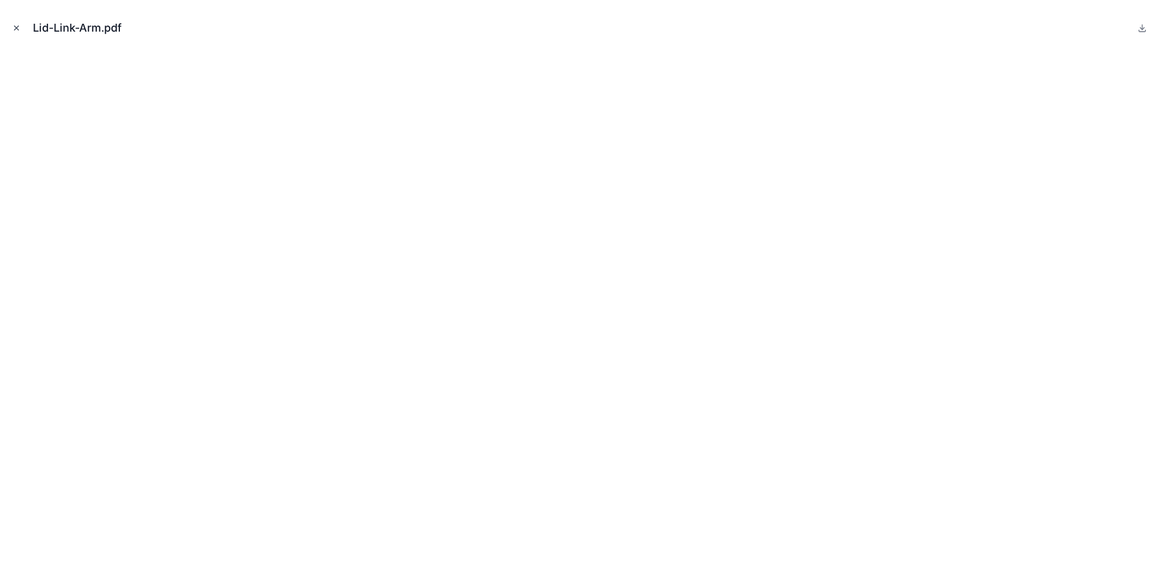
click at [16, 29] on icon "Close modal" at bounding box center [16, 28] width 9 height 9
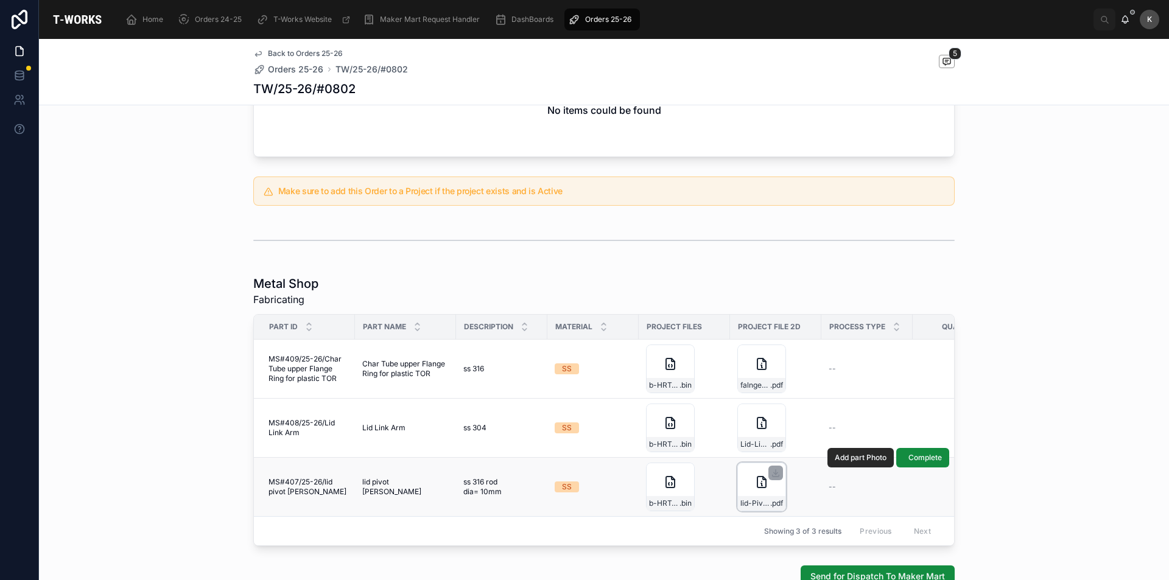
click at [757, 491] on div "lid-Pivot-Rod .pdf" at bounding box center [761, 487] width 49 height 49
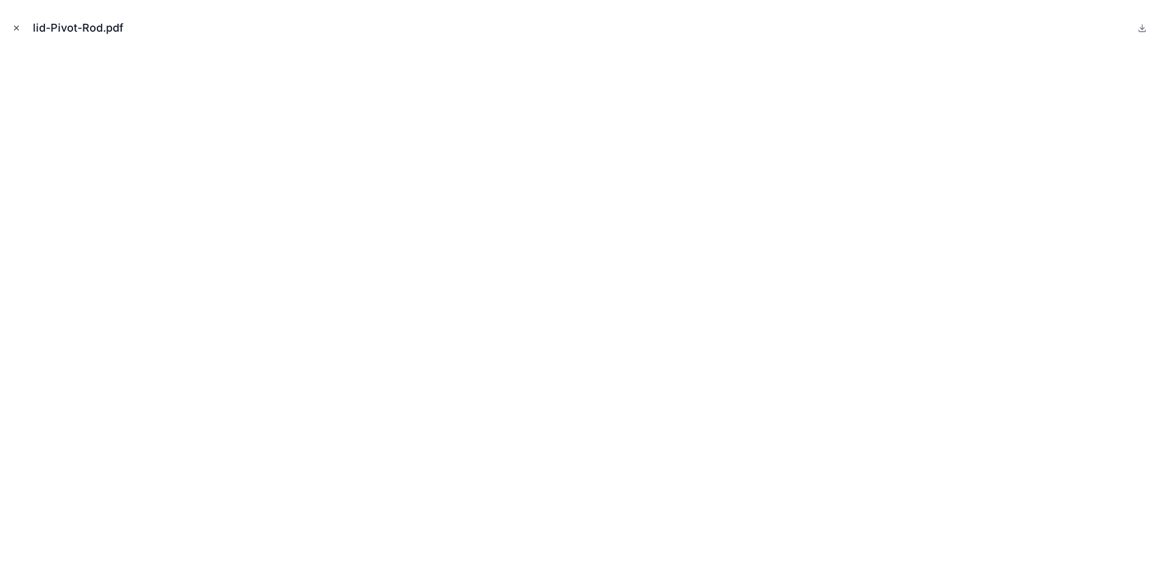
click at [12, 24] on button "Close modal" at bounding box center [16, 27] width 13 height 13
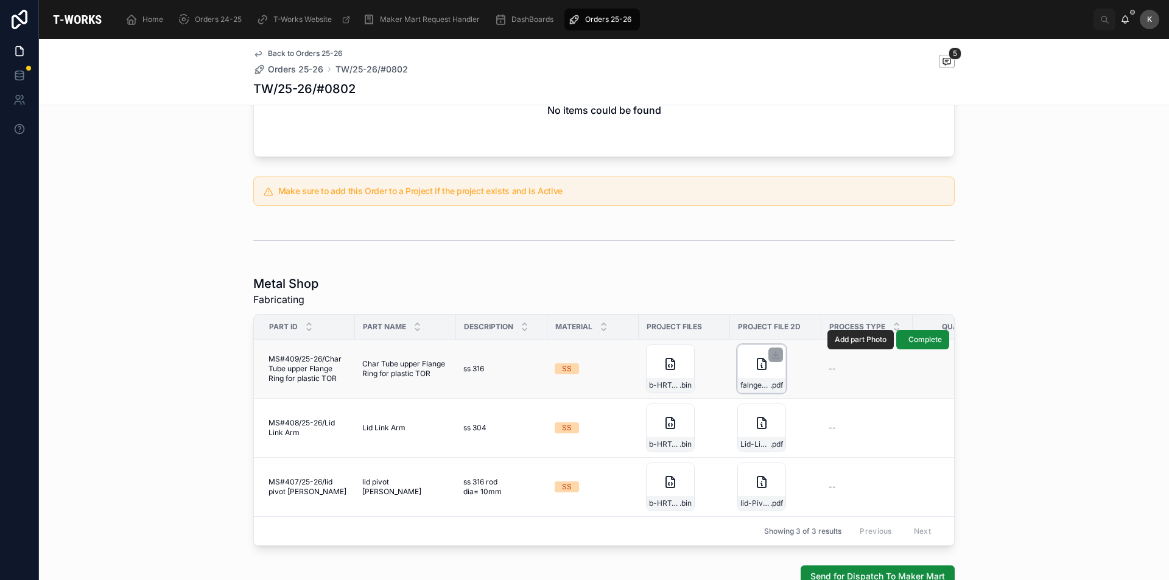
click at [741, 369] on div "falnge-ring-for-plastic-Tor .pdf" at bounding box center [761, 369] width 49 height 49
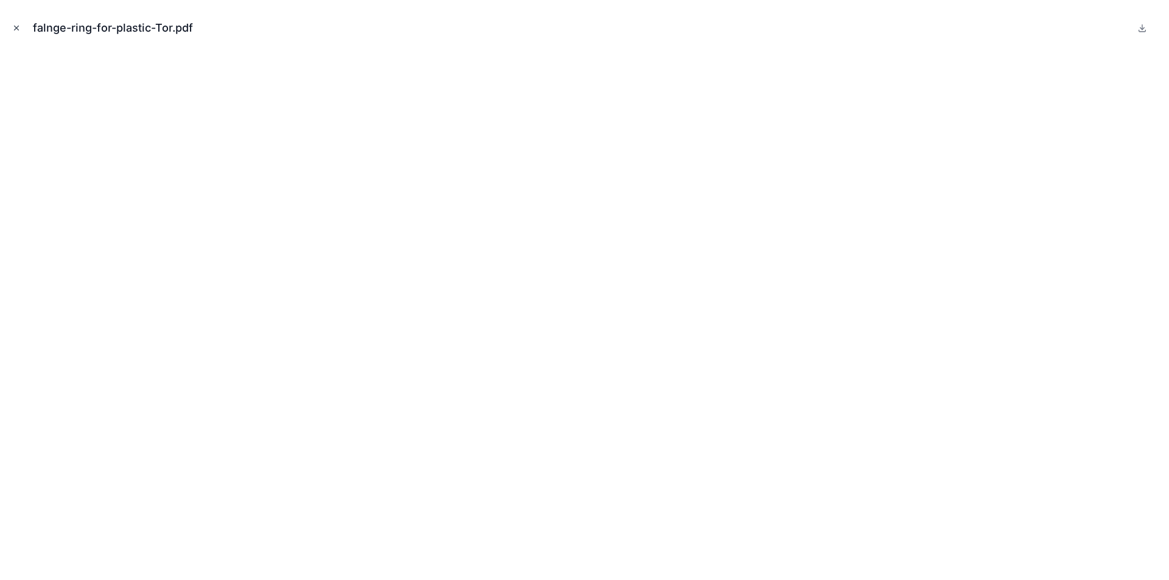
click at [13, 27] on icon "Close modal" at bounding box center [16, 28] width 9 height 9
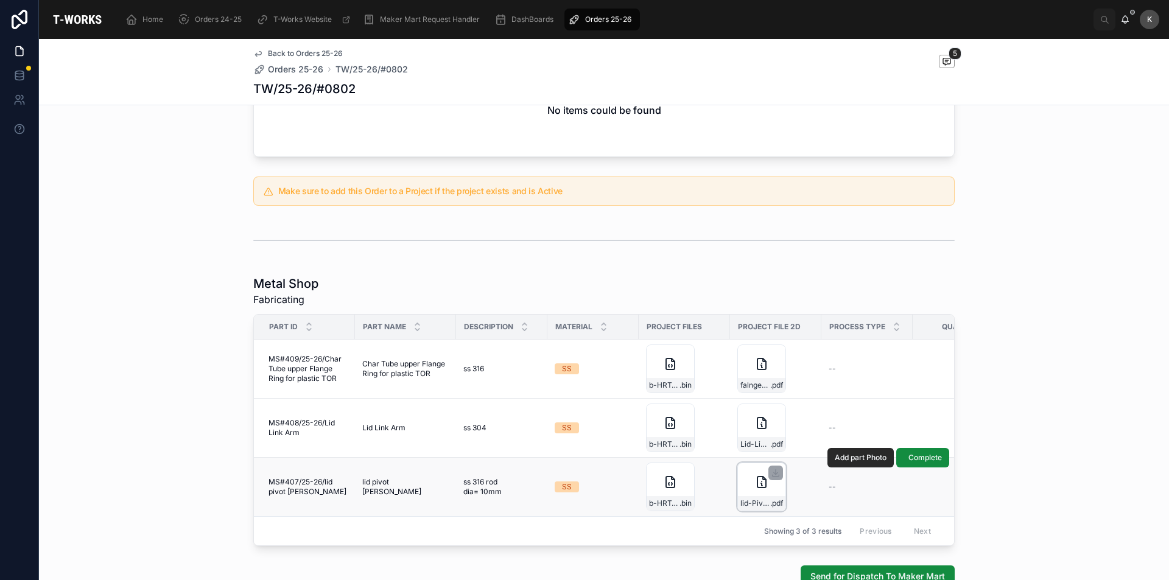
click at [763, 491] on div "lid-Pivot-Rod .pdf" at bounding box center [761, 487] width 49 height 49
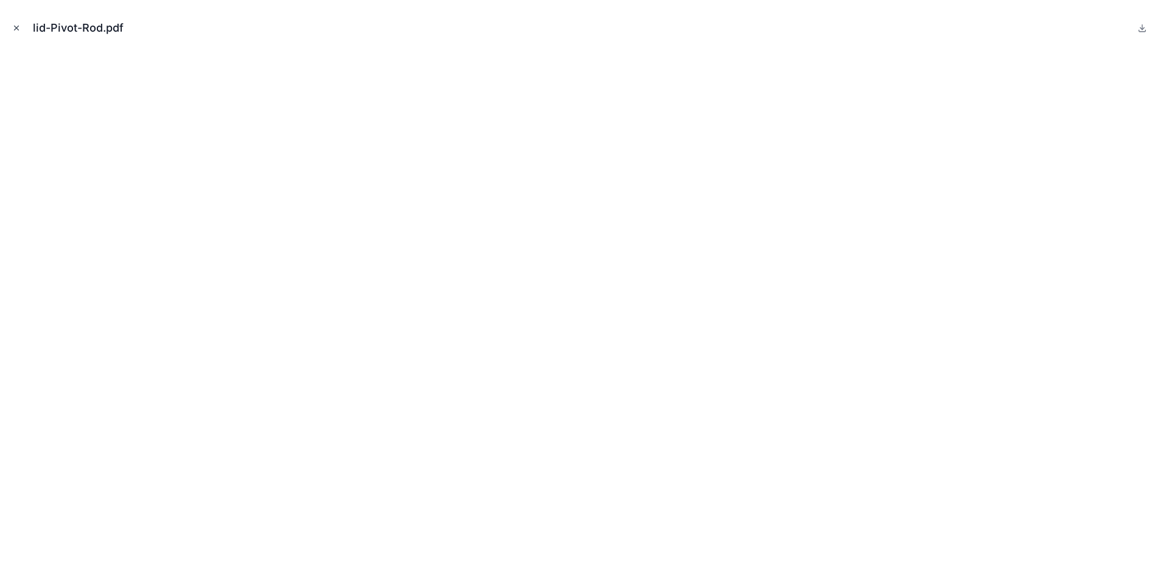
click at [18, 26] on icon "Close modal" at bounding box center [16, 28] width 9 height 9
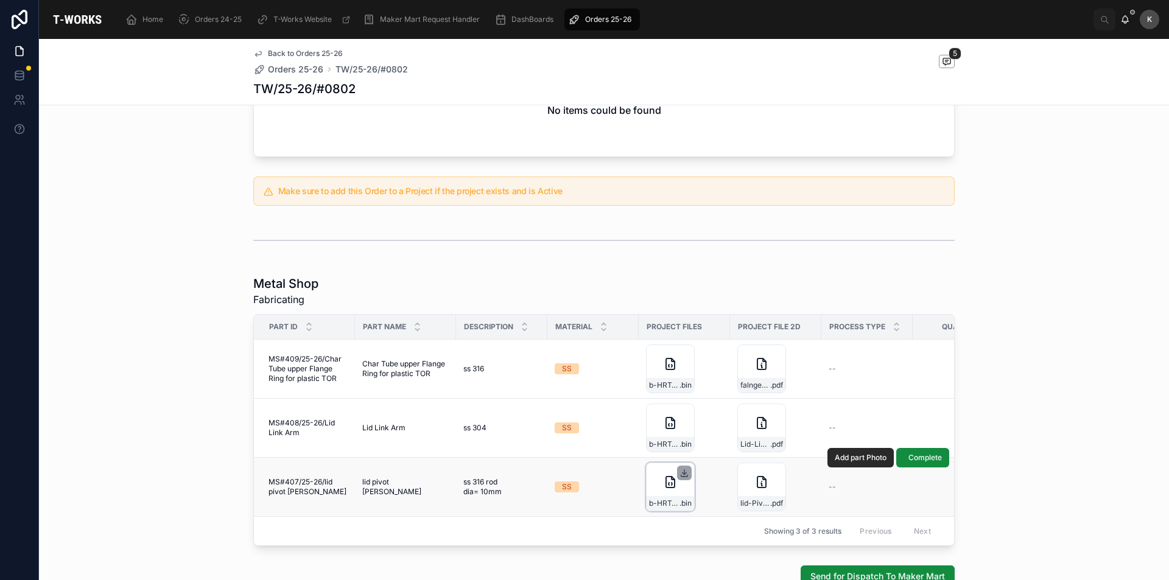
click at [679, 471] on icon at bounding box center [684, 473] width 10 height 10
click at [775, 469] on icon at bounding box center [776, 473] width 10 height 10
